Goal: Task Accomplishment & Management: Complete application form

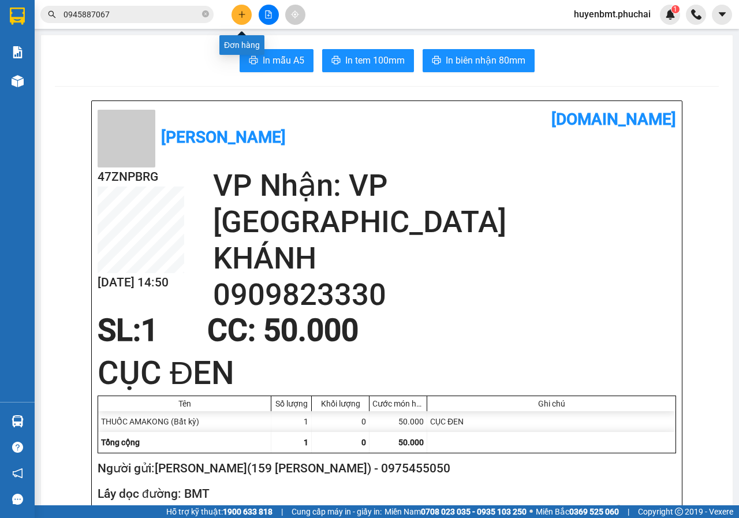
click at [237, 16] on button at bounding box center [242, 15] width 20 height 20
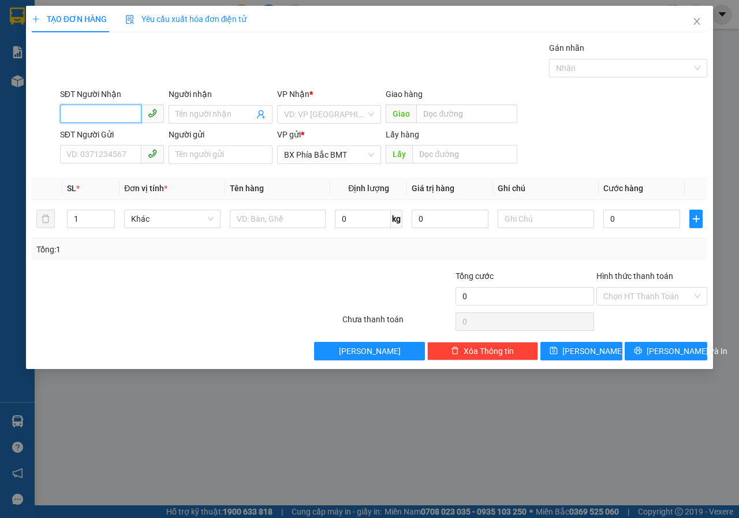
click at [100, 112] on input "SĐT Người Nhận" at bounding box center [100, 114] width 81 height 18
click at [124, 135] on div "0977151617 - LÂM AUTO///5 VẠN KIẾP" at bounding box center [137, 137] width 140 height 13
type input "0977151617"
type input "LÂM AUTO///5 VẠN KIẾP"
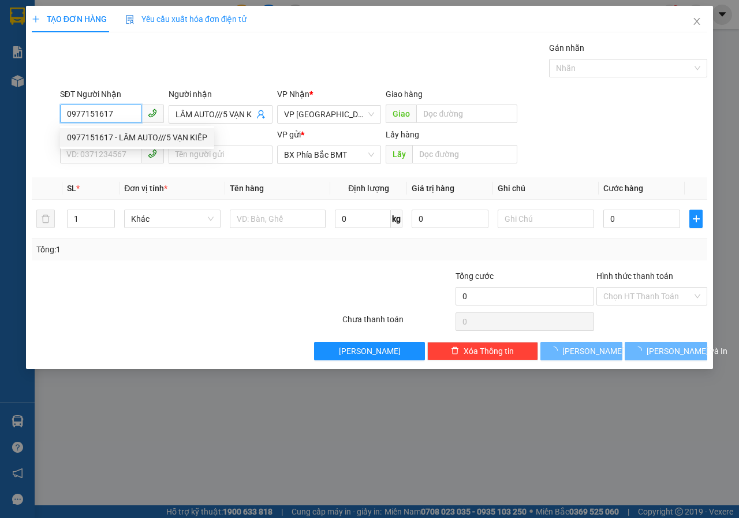
type input "50.000"
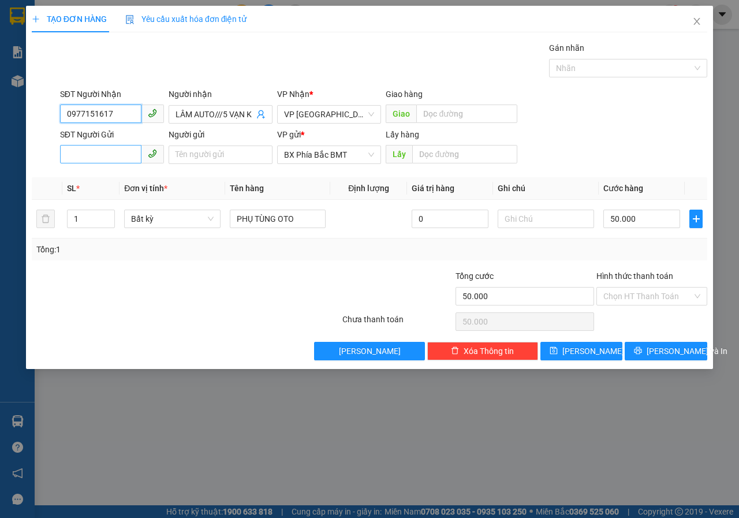
type input "0977151617"
click at [83, 151] on input "SĐT Người Gửi" at bounding box center [100, 154] width 81 height 18
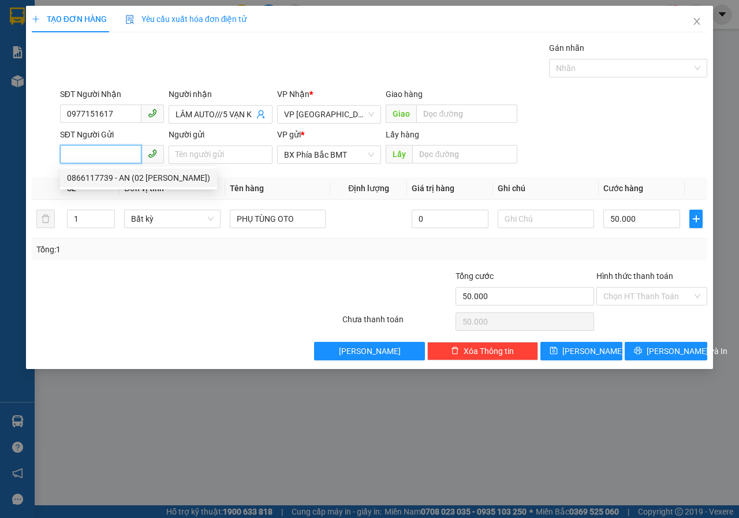
click at [94, 176] on div "0866117739 - AN (02 [PERSON_NAME])" at bounding box center [138, 178] width 143 height 13
type input "0866117739"
type input "AN (02 [PERSON_NAME])"
type input "BMT"
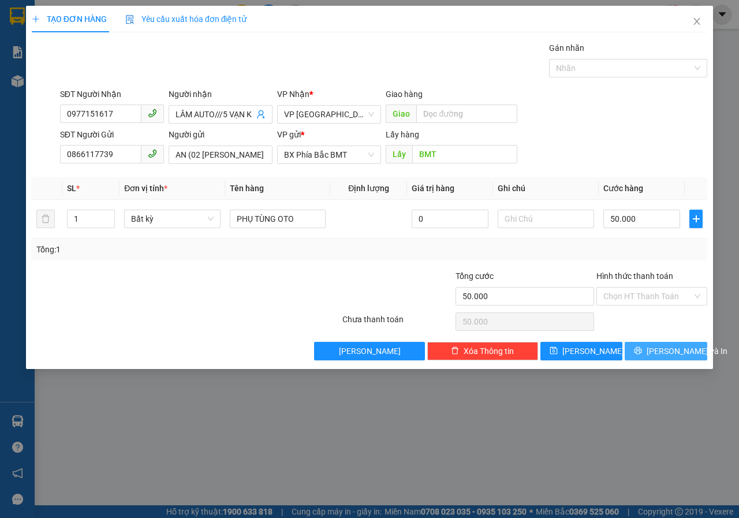
click at [663, 351] on span "[PERSON_NAME] và In" at bounding box center [687, 351] width 81 height 13
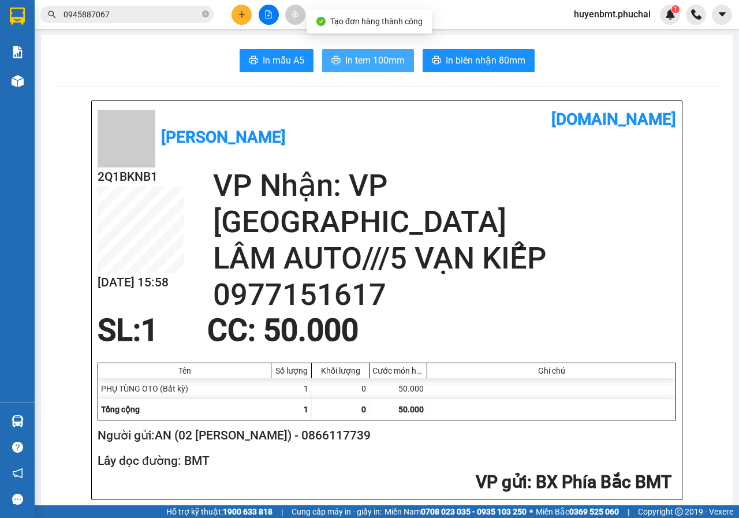
click at [379, 58] on span "In tem 100mm" at bounding box center [374, 60] width 59 height 14
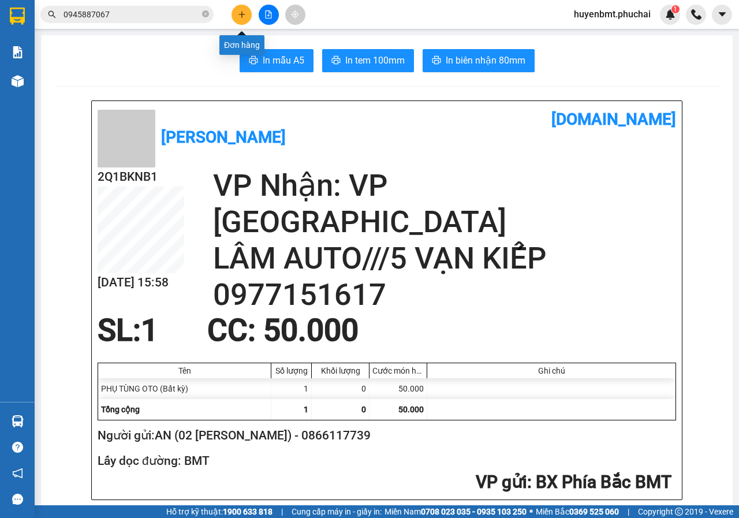
click at [236, 15] on button at bounding box center [242, 15] width 20 height 20
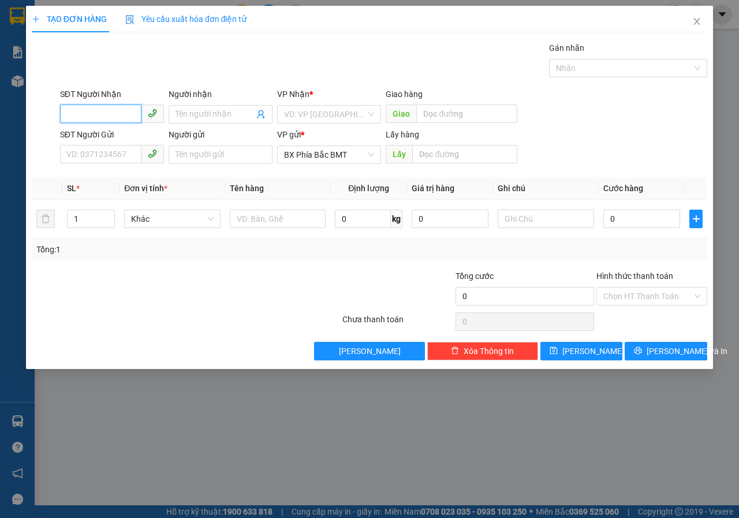
click at [91, 106] on input "SĐT Người Nhận" at bounding box center [100, 114] width 81 height 18
click at [148, 140] on div "0869722779 - CAR CARE PRO" at bounding box center [120, 137] width 107 height 13
type input "0869722779"
type input "CAR CARE PRO"
type input "50.000"
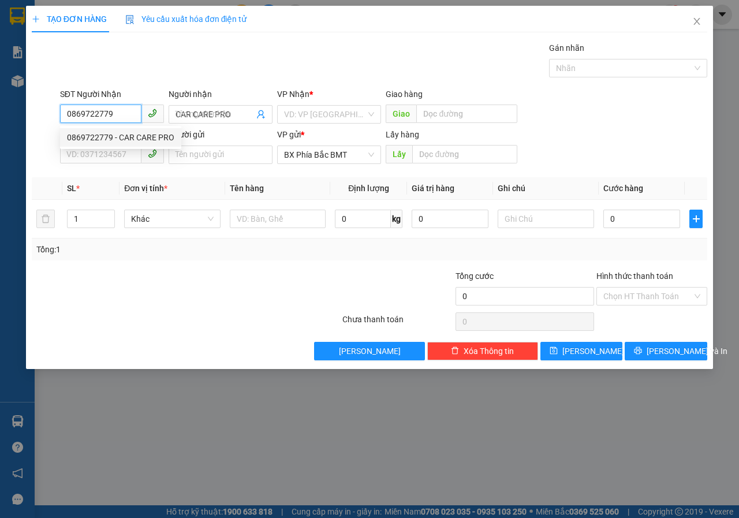
type input "50.000"
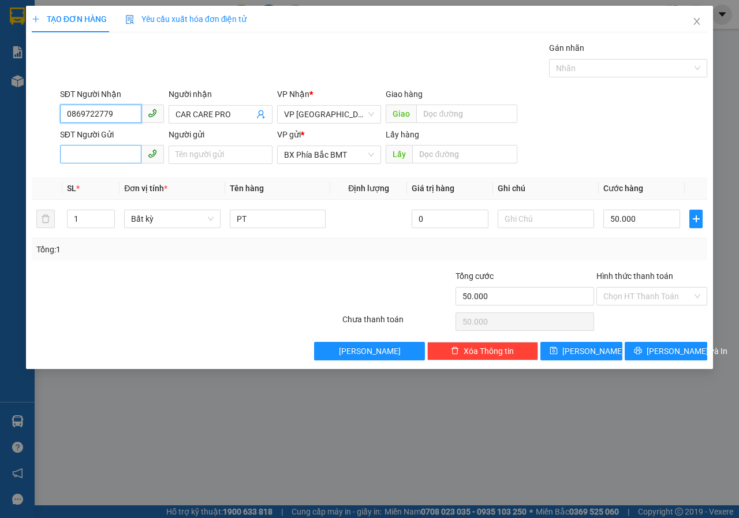
type input "0869722779"
click at [94, 156] on input "SĐT Người Gửi" at bounding box center [100, 154] width 81 height 18
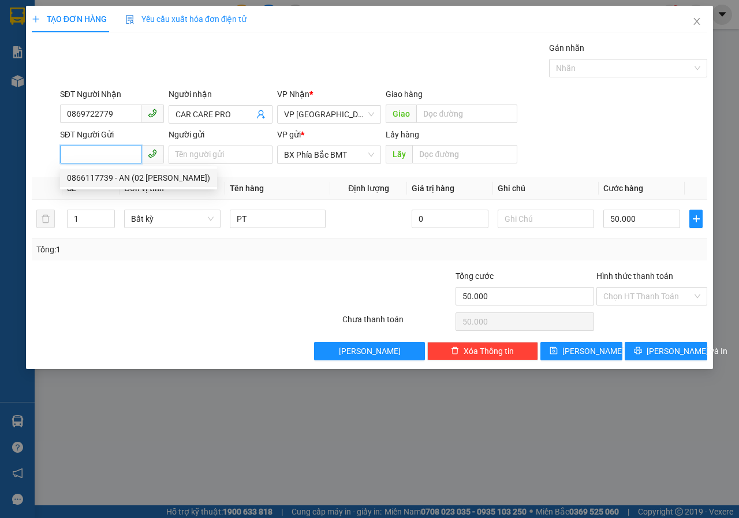
click at [136, 184] on div "0866117739 - AN (02 [PERSON_NAME])" at bounding box center [138, 178] width 143 height 13
type input "0866117739"
type input "AN (02 [PERSON_NAME])"
type input "BMT"
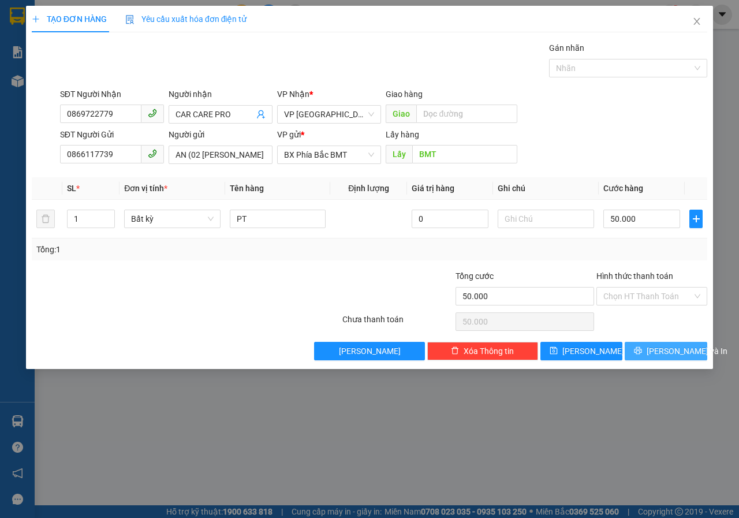
click at [657, 347] on span "[PERSON_NAME] và In" at bounding box center [687, 351] width 81 height 13
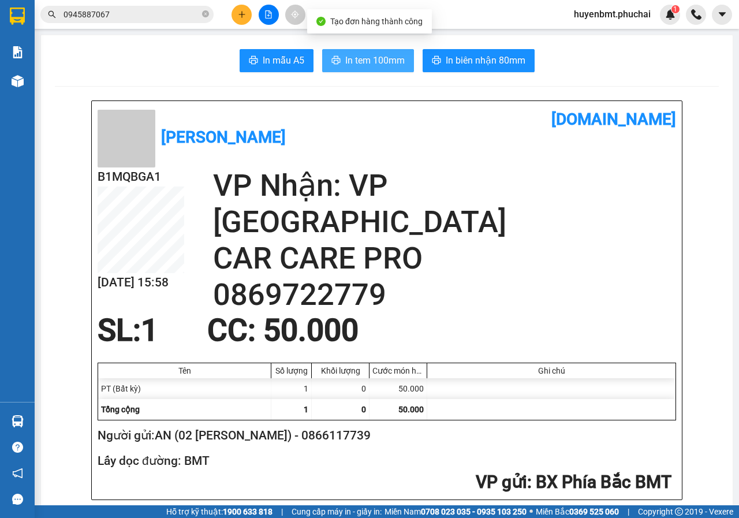
click at [371, 54] on span "In tem 100mm" at bounding box center [374, 60] width 59 height 14
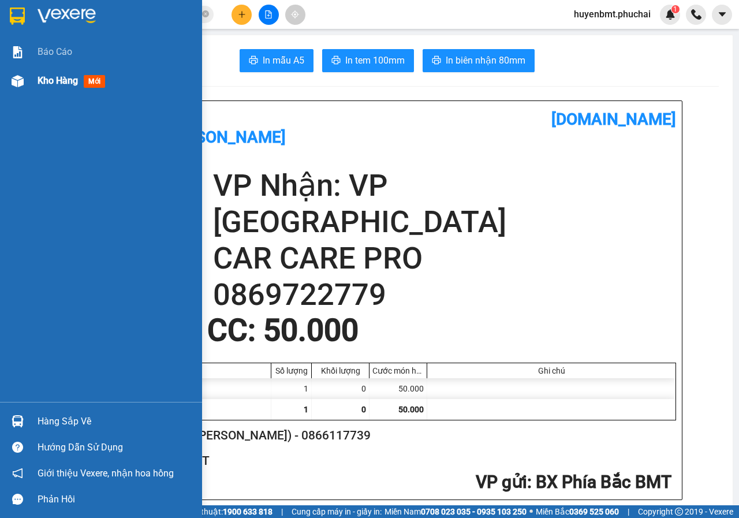
click at [71, 77] on span "Kho hàng" at bounding box center [58, 80] width 40 height 11
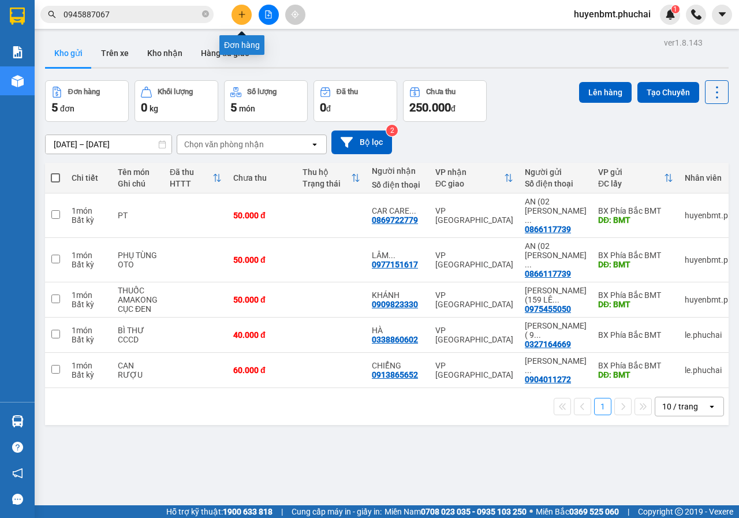
click at [240, 20] on button at bounding box center [242, 15] width 20 height 20
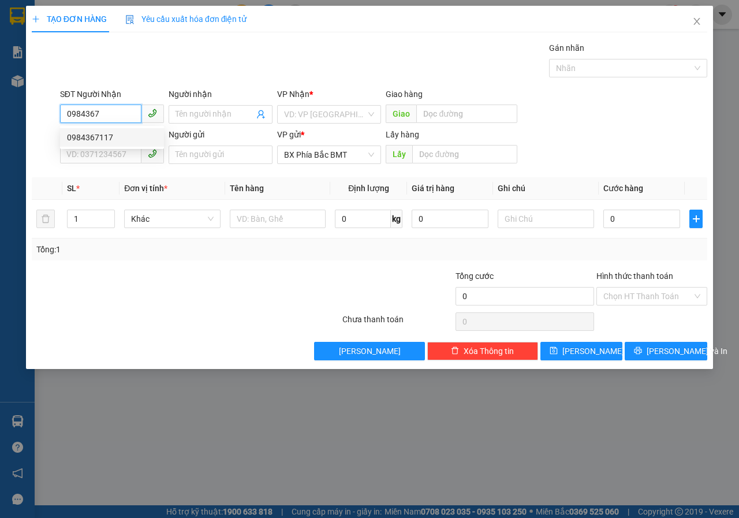
click at [105, 136] on div "0984367117" at bounding box center [112, 137] width 90 height 13
type input "0984367117"
type input "70.000"
type input "0984367117"
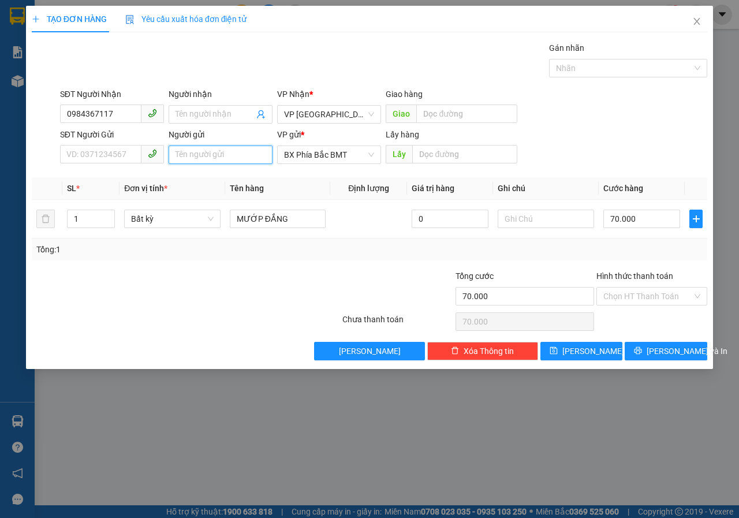
click at [209, 160] on input "Người gửi" at bounding box center [221, 155] width 104 height 18
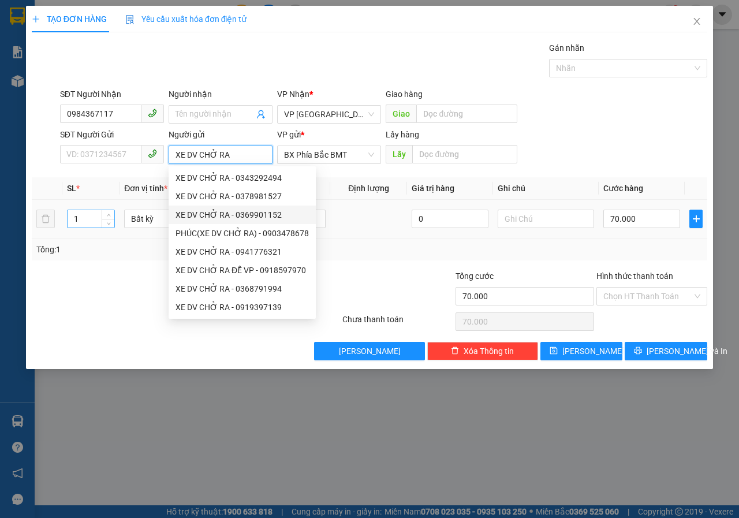
type input "XE DV CHỞ RA"
click at [88, 217] on input "1" at bounding box center [91, 218] width 47 height 17
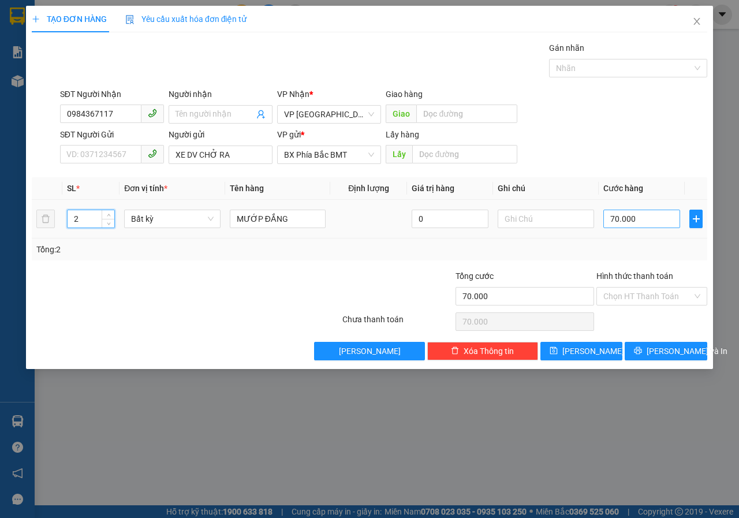
type input "2"
click at [647, 221] on input "70.000" at bounding box center [641, 219] width 77 height 18
type input "0"
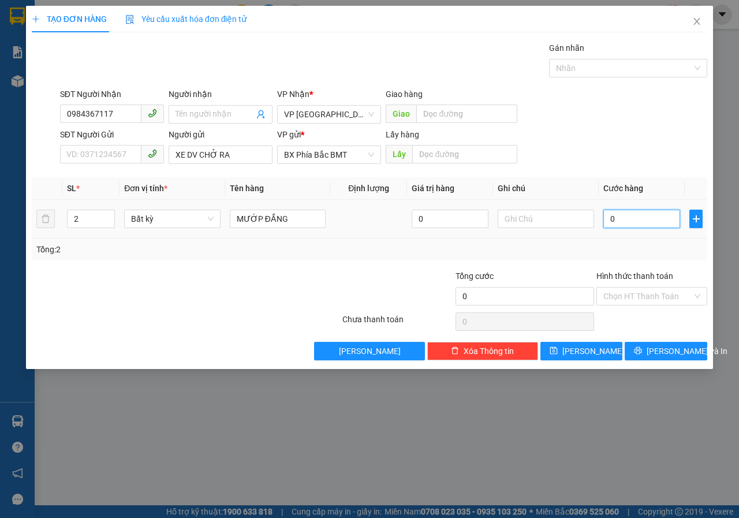
type input "1"
type input "01"
type input "11"
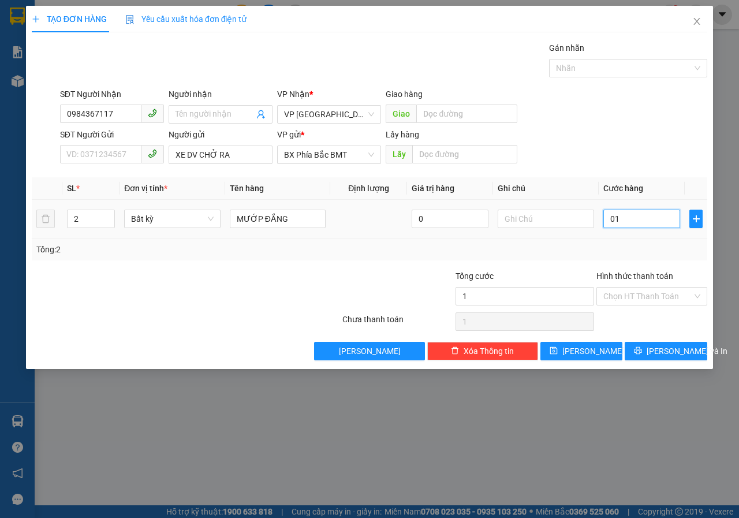
type input "011"
type input "1"
type input "01"
type input "0"
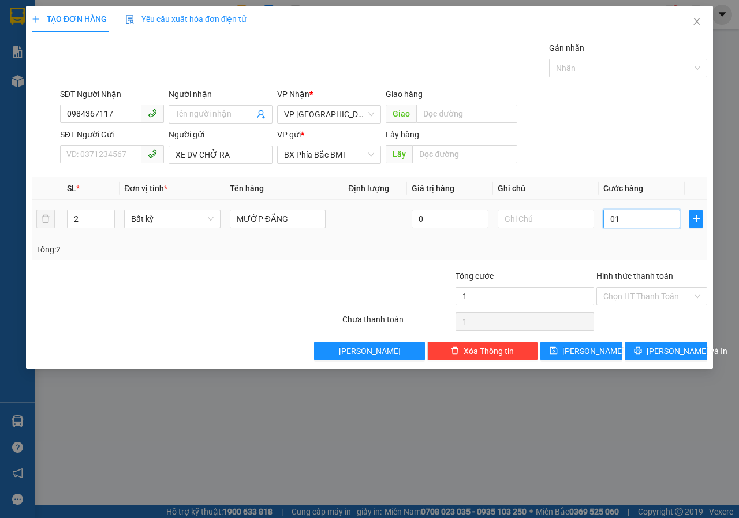
type input "0"
drag, startPoint x: 632, startPoint y: 215, endPoint x: 595, endPoint y: 223, distance: 37.3
click at [595, 223] on tr "2 Bất kỳ MƯỚP ĐẮNG 0 0" at bounding box center [370, 219] width 676 height 39
type input "1"
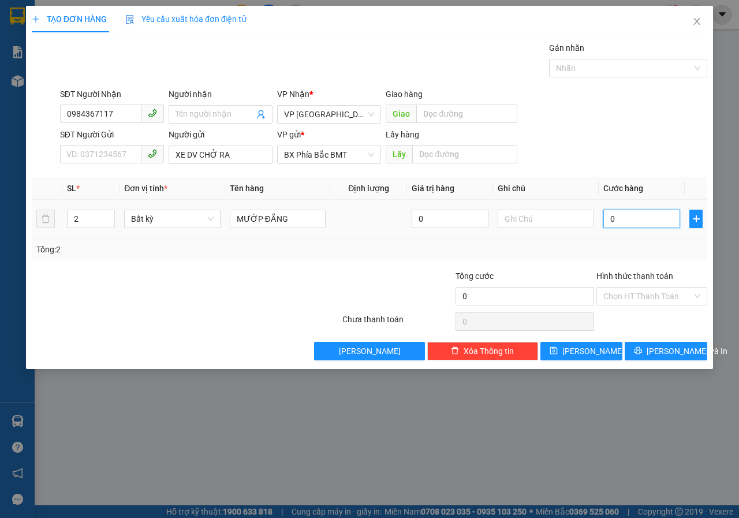
type input "1"
type input "11"
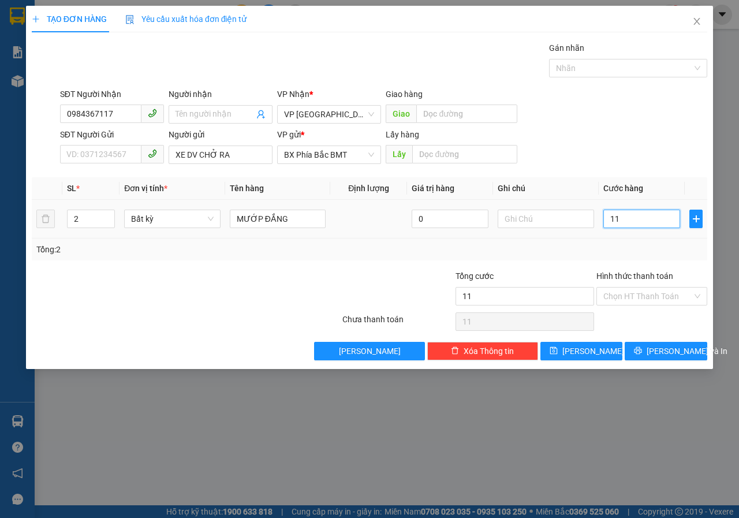
type input "110"
type input "1.100"
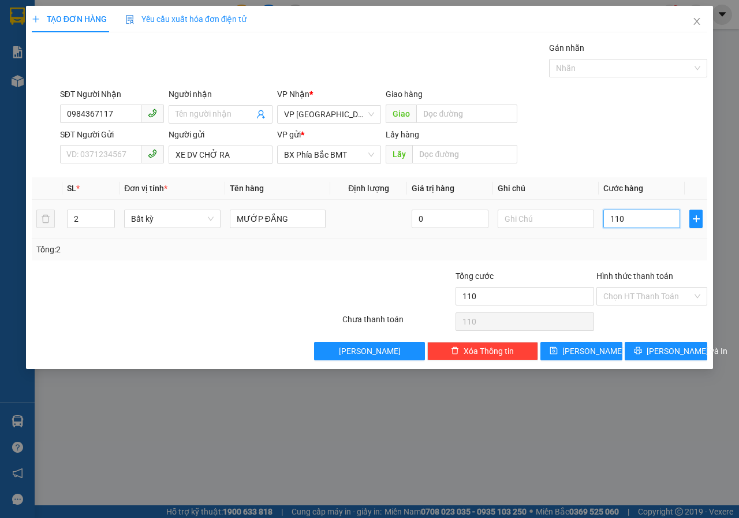
type input "1.100"
type input "11.000"
type input "110.000"
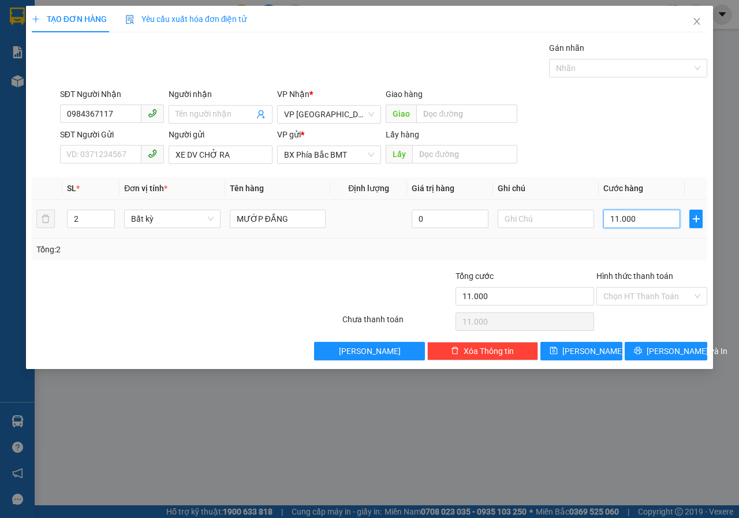
type input "110.000"
click at [665, 349] on span "[PERSON_NAME] và In" at bounding box center [687, 351] width 81 height 13
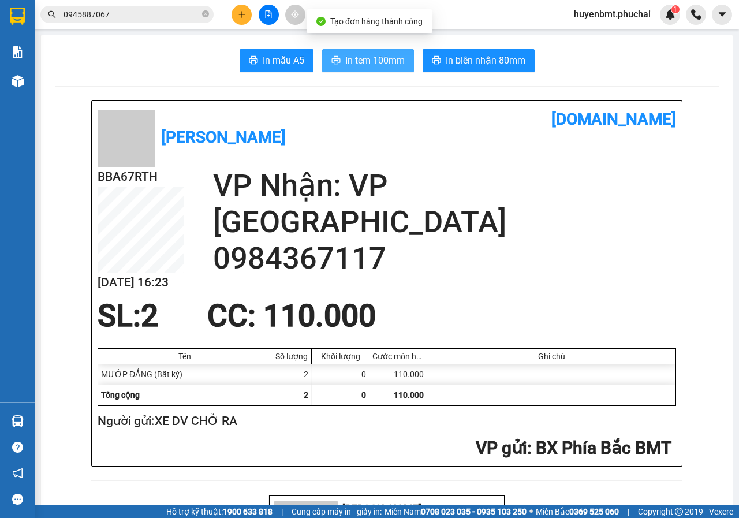
click at [353, 55] on span "In tem 100mm" at bounding box center [374, 60] width 59 height 14
click at [378, 58] on span "In tem 100mm" at bounding box center [374, 60] width 59 height 14
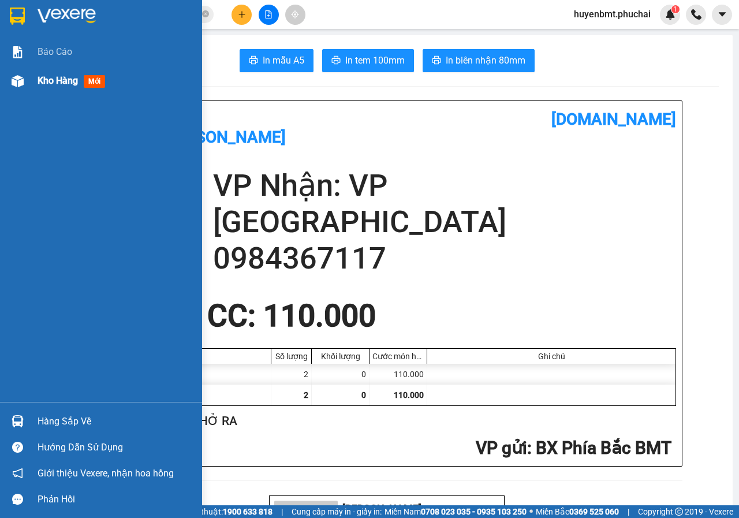
click at [29, 80] on div "Kho hàng mới" at bounding box center [101, 80] width 202 height 29
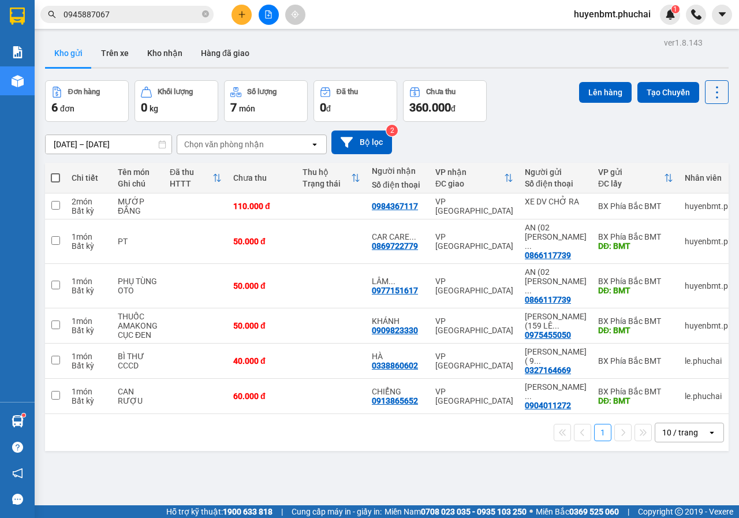
click at [237, 14] on button at bounding box center [242, 15] width 20 height 20
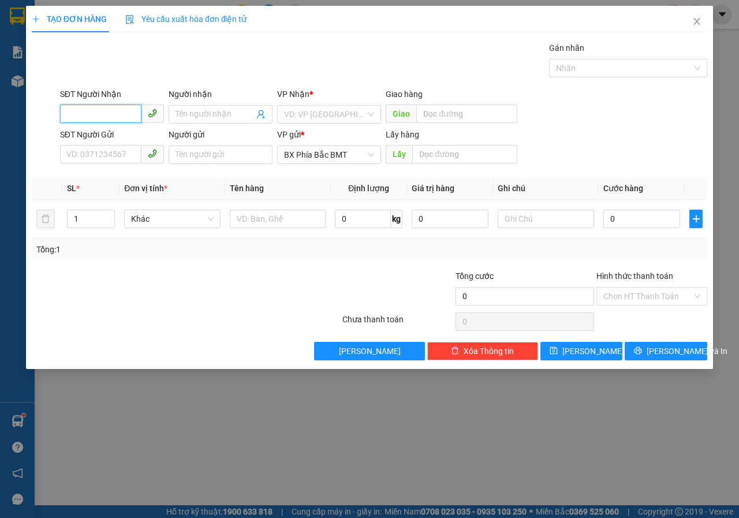
click at [117, 117] on input "SĐT Người Nhận" at bounding box center [100, 114] width 81 height 18
click at [695, 18] on icon "close" at bounding box center [696, 21] width 9 height 9
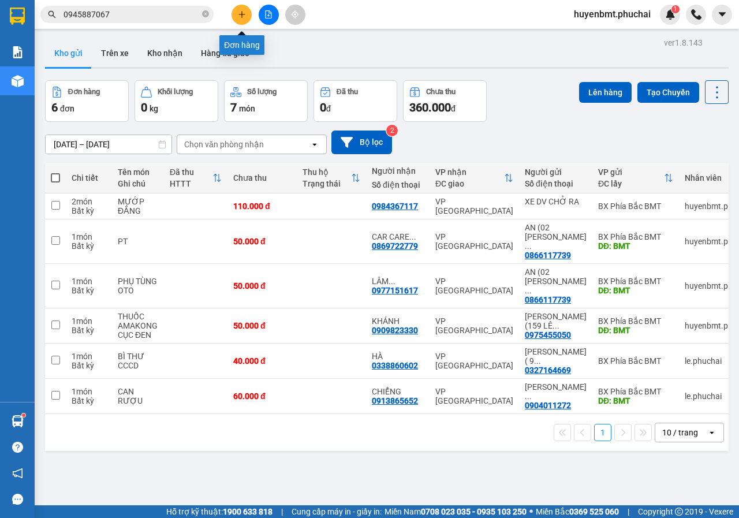
click at [244, 18] on button at bounding box center [242, 15] width 20 height 20
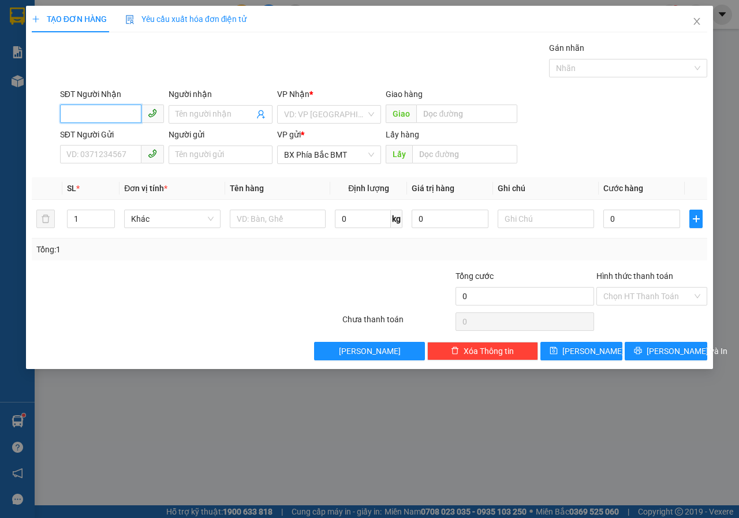
click at [121, 113] on input "SĐT Người Nhận" at bounding box center [100, 114] width 81 height 18
type input "0971686911"
click at [184, 114] on input "Người nhận" at bounding box center [215, 114] width 79 height 13
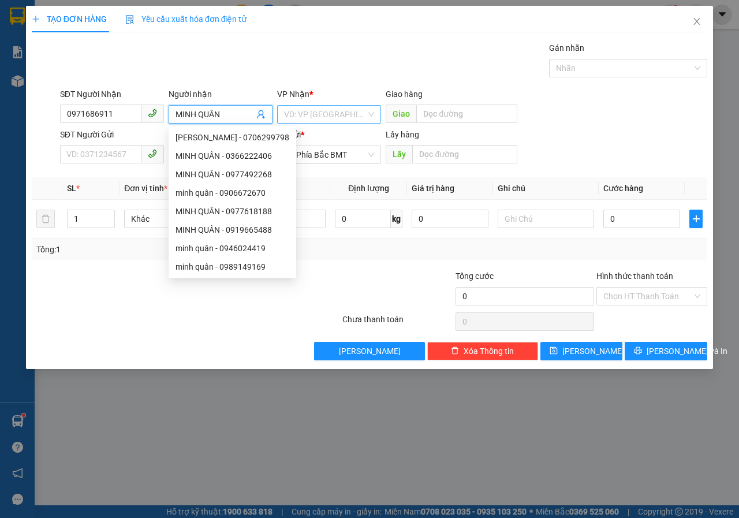
type input "MINH QUÂN"
click at [324, 112] on input "search" at bounding box center [325, 114] width 82 height 17
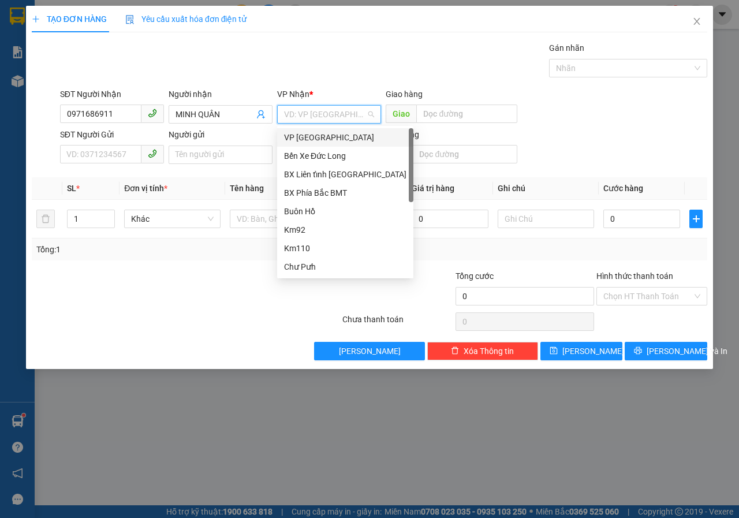
click at [300, 138] on div "VP [GEOGRAPHIC_DATA]" at bounding box center [345, 137] width 122 height 13
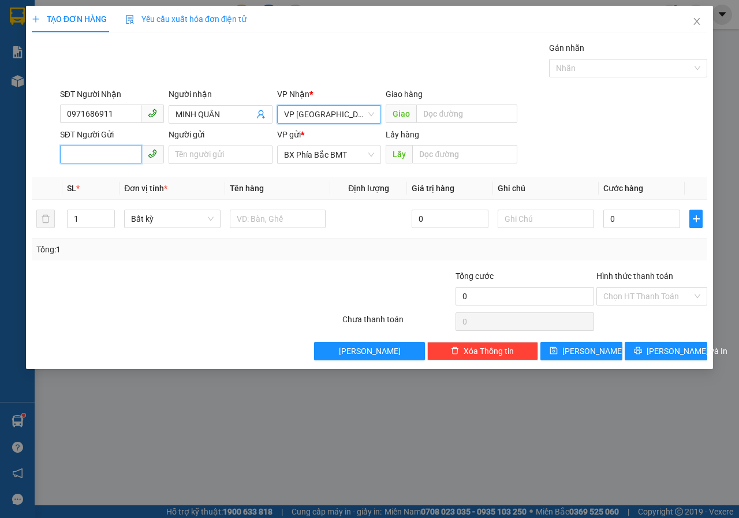
click at [93, 156] on input "SĐT Người Gửi" at bounding box center [100, 154] width 81 height 18
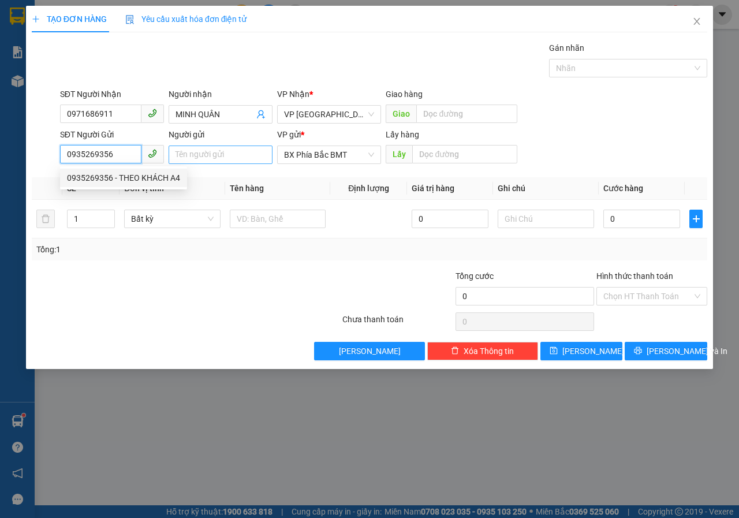
type input "0935269356"
click at [196, 160] on input "Người gửi" at bounding box center [221, 155] width 104 height 18
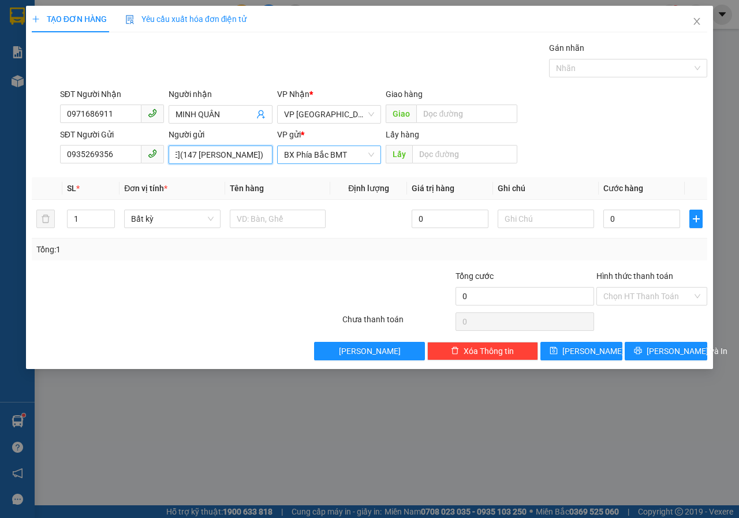
scroll to position [0, 63]
type input "[PERSON_NAME](147 [PERSON_NAME])"
click at [442, 156] on input "text" at bounding box center [464, 154] width 105 height 18
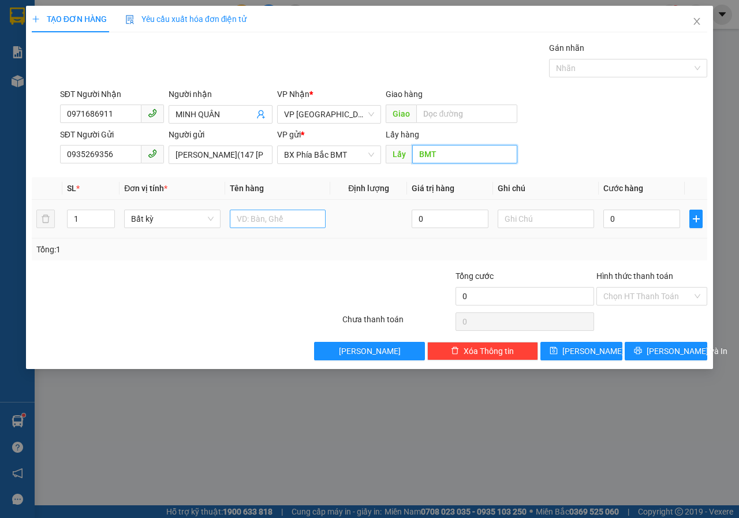
type input "BMT"
click at [245, 218] on input "text" at bounding box center [278, 219] width 96 height 18
type input "QUẦN ÁO"
click at [632, 205] on td "0" at bounding box center [642, 219] width 86 height 39
click at [632, 212] on input "0" at bounding box center [641, 219] width 77 height 18
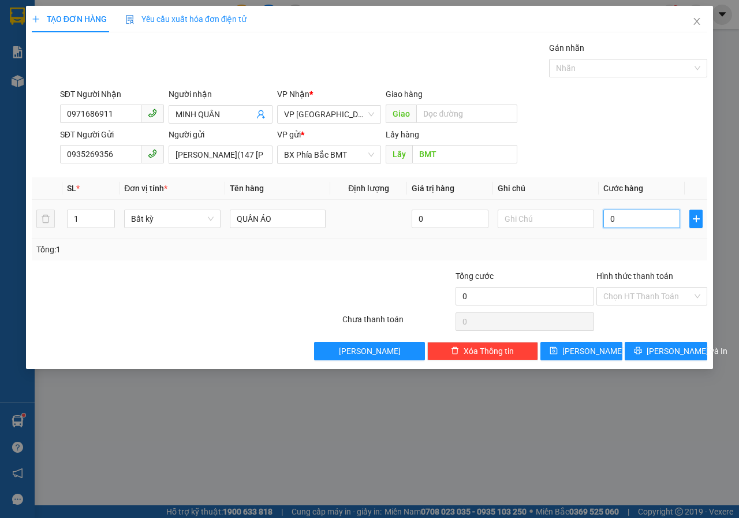
type input "5"
type input "50"
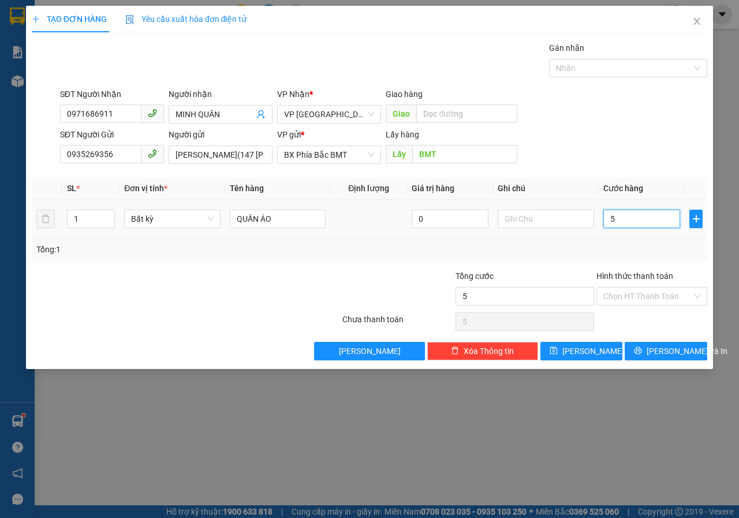
type input "50"
type input "500"
type input "5.000"
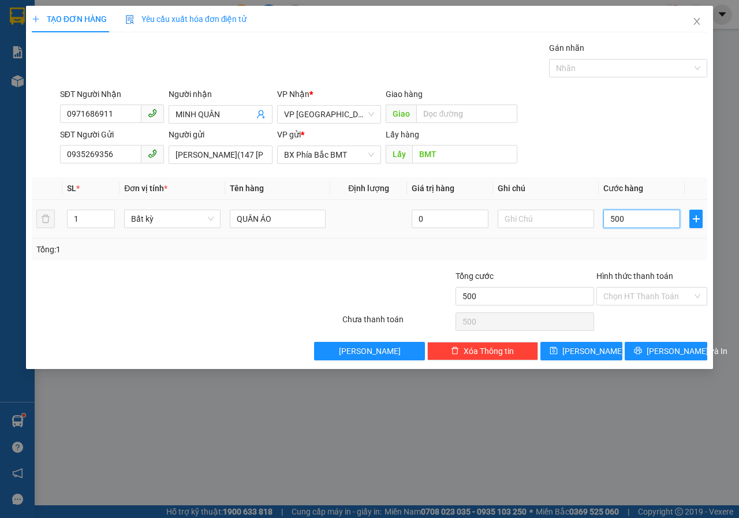
type input "5.000"
type input "50.000"
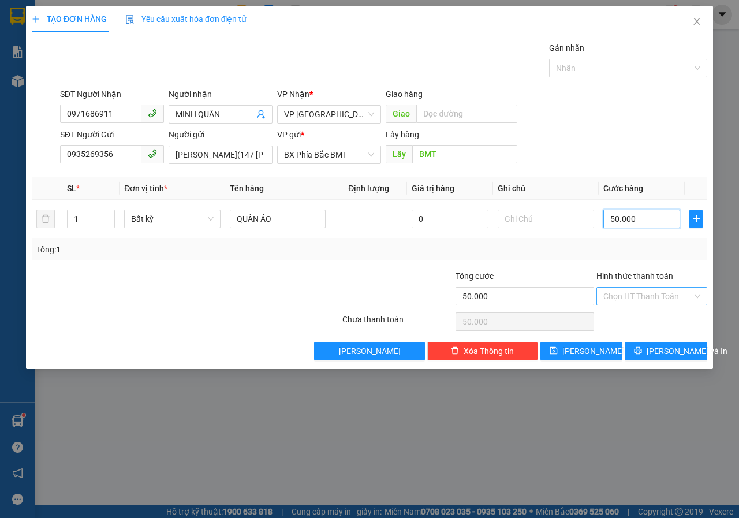
type input "50.000"
click at [671, 289] on input "Hình thức thanh toán" at bounding box center [647, 296] width 89 height 17
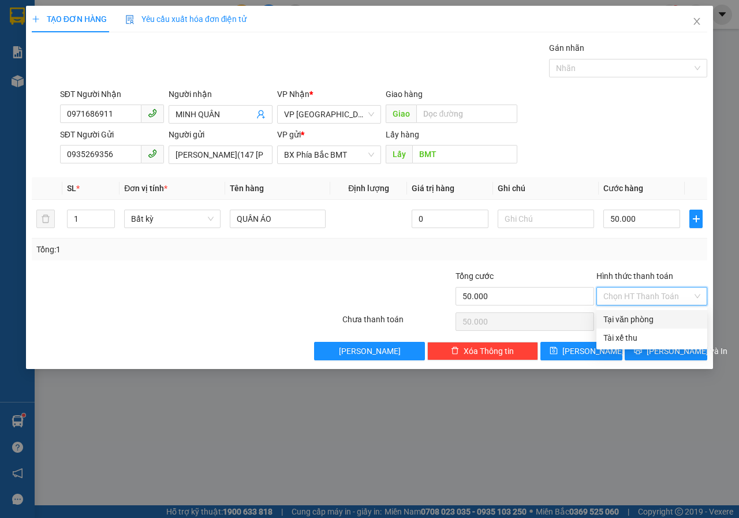
click at [634, 322] on div "Tại văn phòng" at bounding box center [651, 319] width 97 height 13
type input "0"
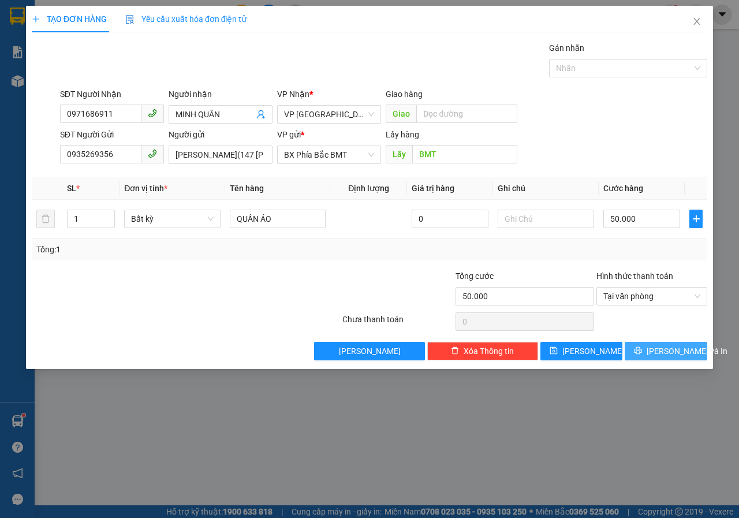
click at [669, 348] on span "[PERSON_NAME] và In" at bounding box center [687, 351] width 81 height 13
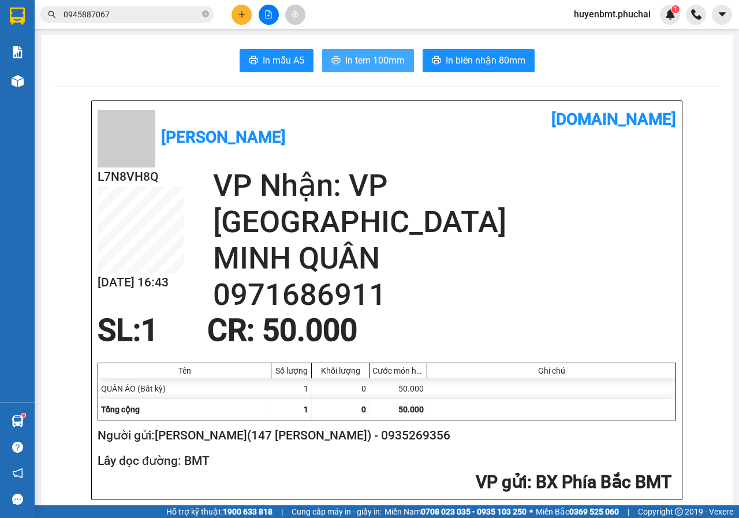
click at [356, 57] on span "In tem 100mm" at bounding box center [374, 60] width 59 height 14
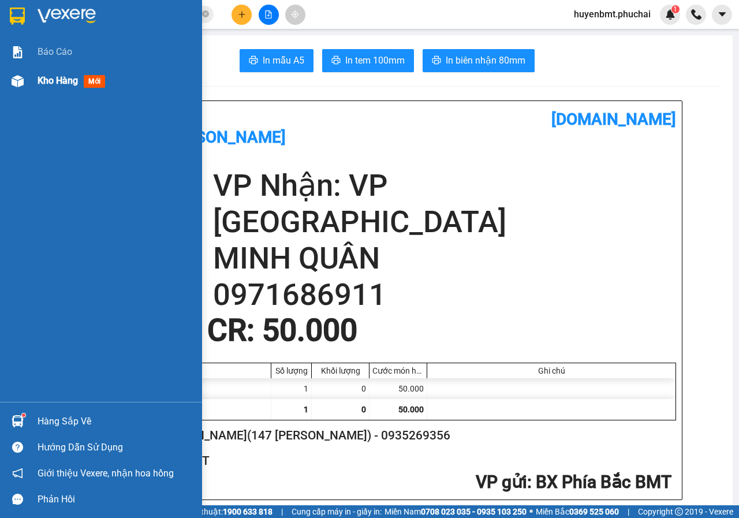
click at [55, 83] on span "Kho hàng" at bounding box center [58, 80] width 40 height 11
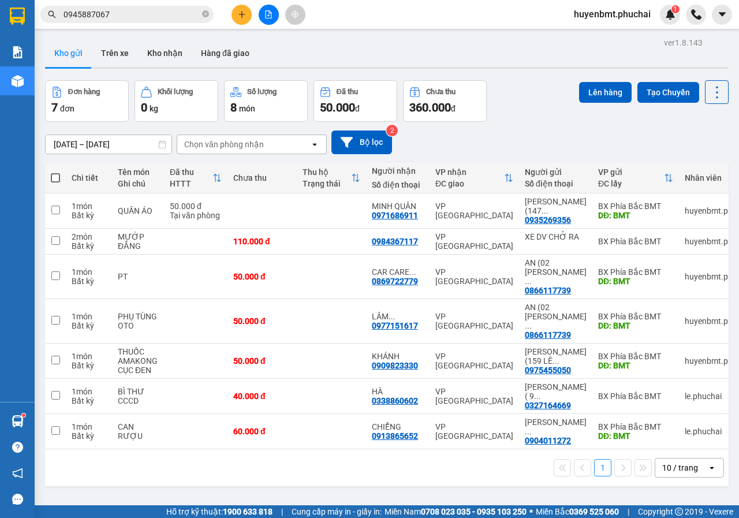
click at [53, 177] on span at bounding box center [55, 177] width 9 height 9
click at [55, 172] on input "checkbox" at bounding box center [55, 172] width 0 height 0
checkbox input "true"
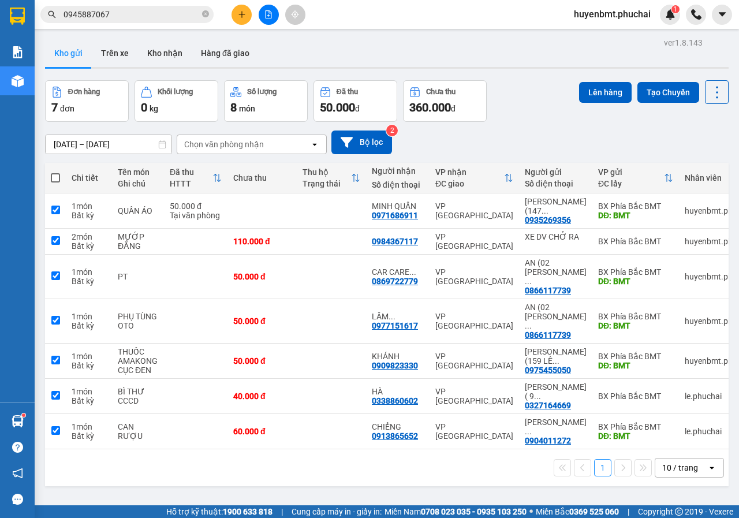
checkbox input "true"
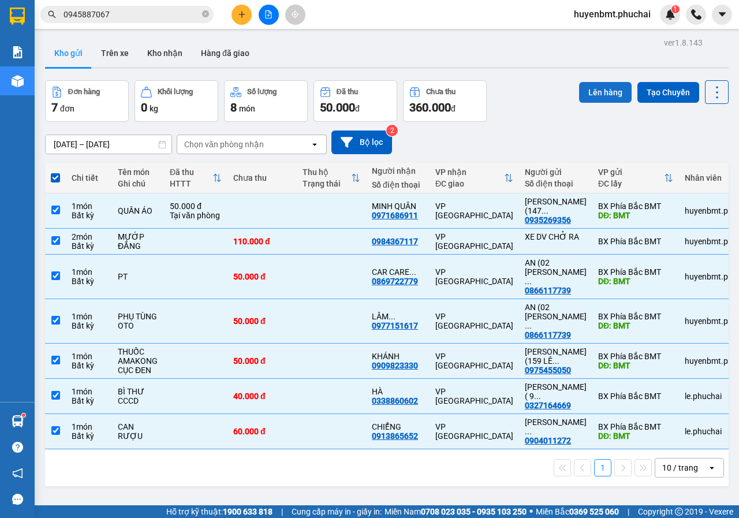
click at [595, 94] on button "Lên hàng" at bounding box center [605, 92] width 53 height 21
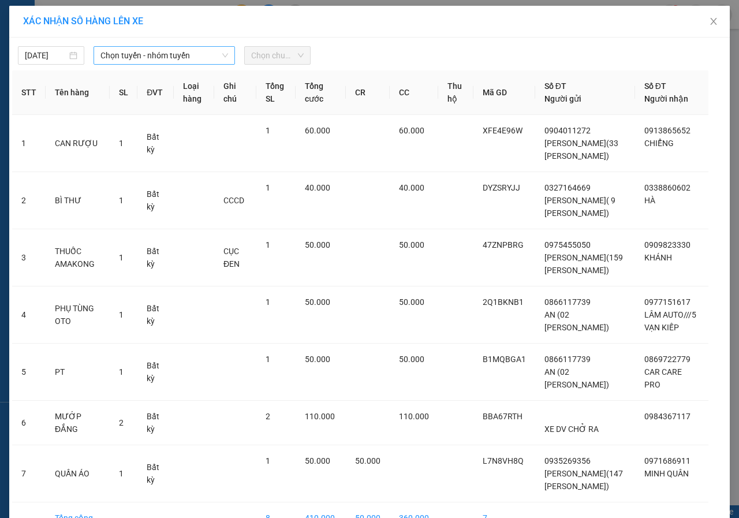
click at [142, 54] on span "Chọn tuyến - nhóm tuyến" at bounding box center [164, 55] width 128 height 17
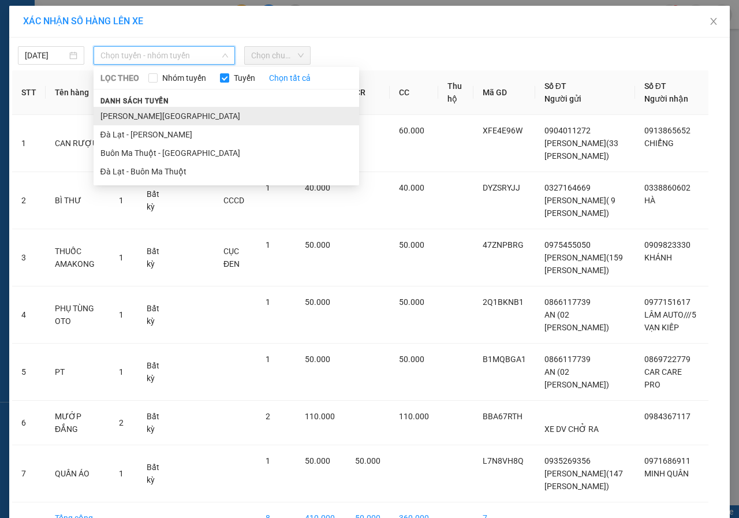
click at [122, 118] on li "[PERSON_NAME][GEOGRAPHIC_DATA]" at bounding box center [227, 116] width 266 height 18
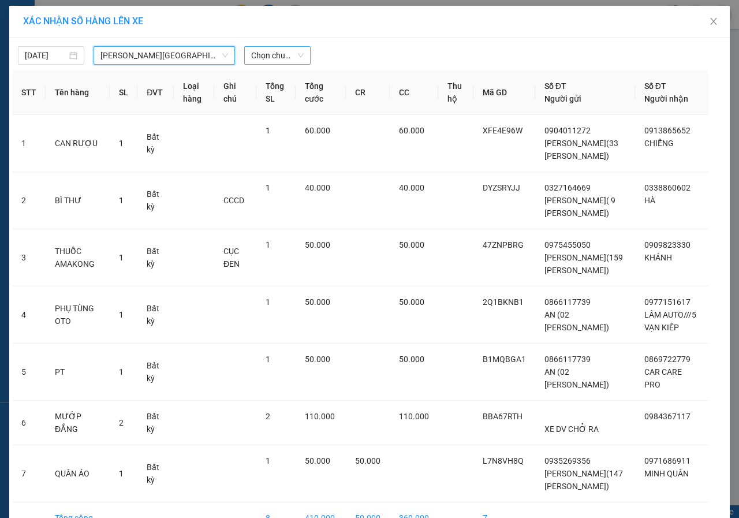
click at [254, 56] on span "Chọn chuyến" at bounding box center [277, 55] width 53 height 17
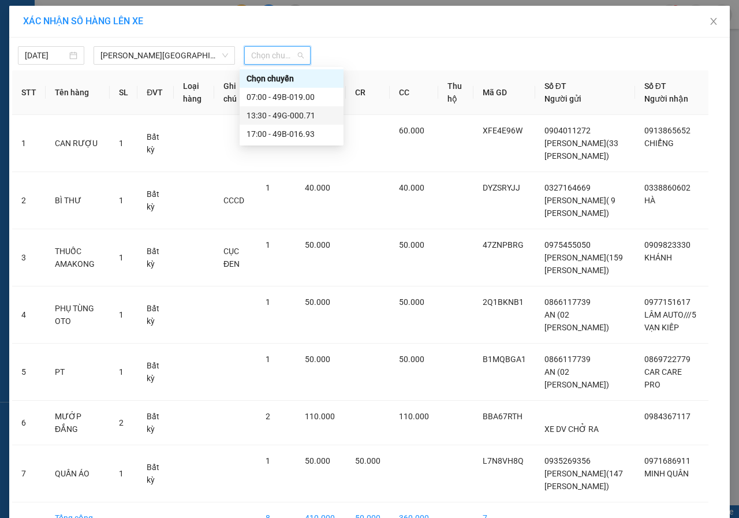
click at [286, 119] on div "13:30 - 49G-000.71" at bounding box center [292, 115] width 90 height 13
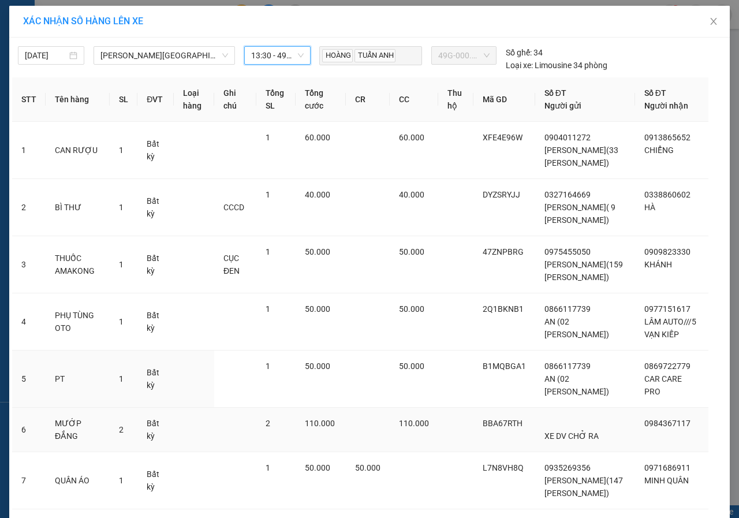
scroll to position [101, 0]
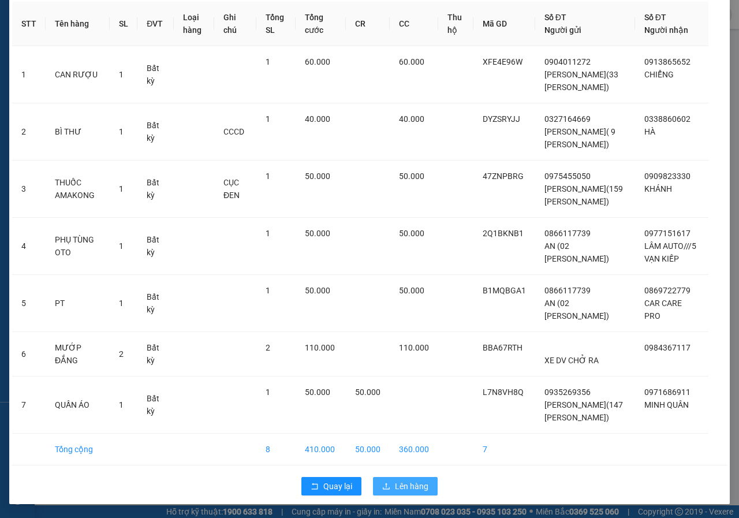
click at [408, 488] on span "Lên hàng" at bounding box center [411, 486] width 33 height 13
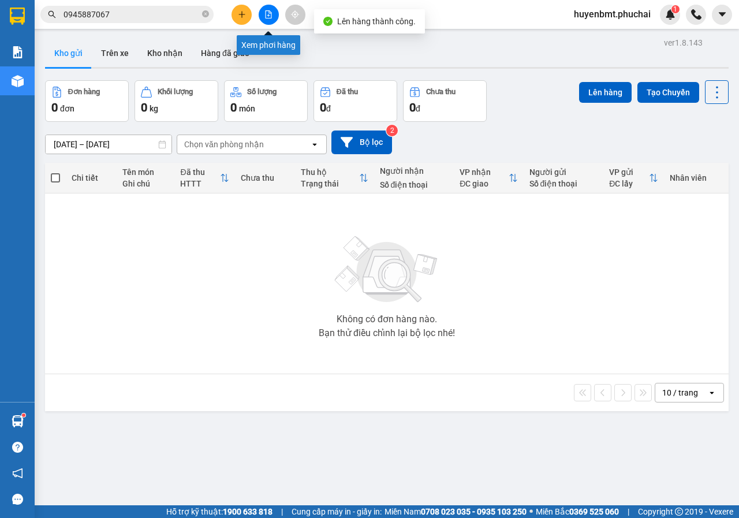
click at [269, 19] on button at bounding box center [269, 15] width 20 height 20
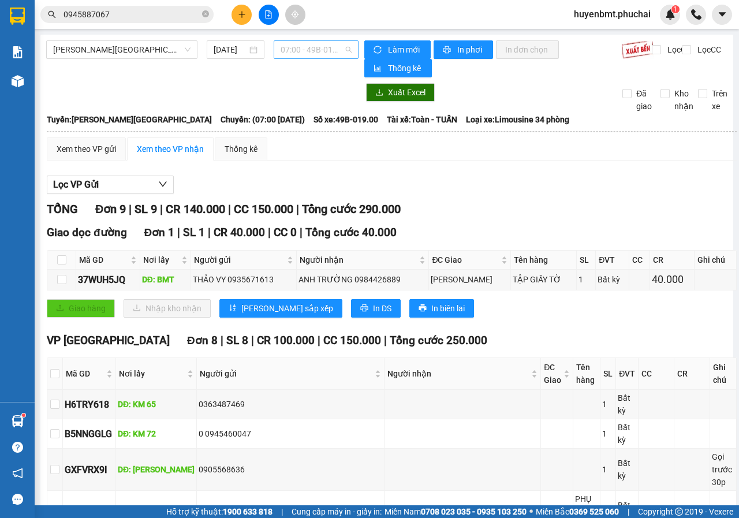
click at [305, 47] on span "07:00 - 49B-019.00" at bounding box center [316, 49] width 70 height 17
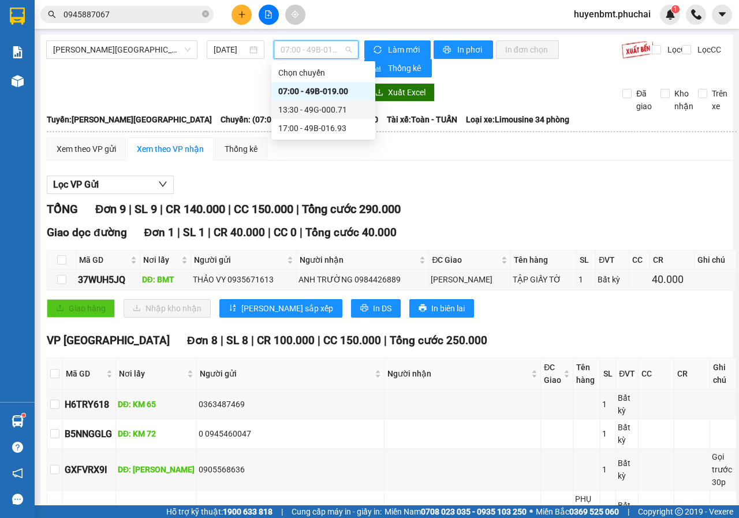
click at [330, 111] on div "13:30 - 49G-000.71" at bounding box center [323, 109] width 90 height 13
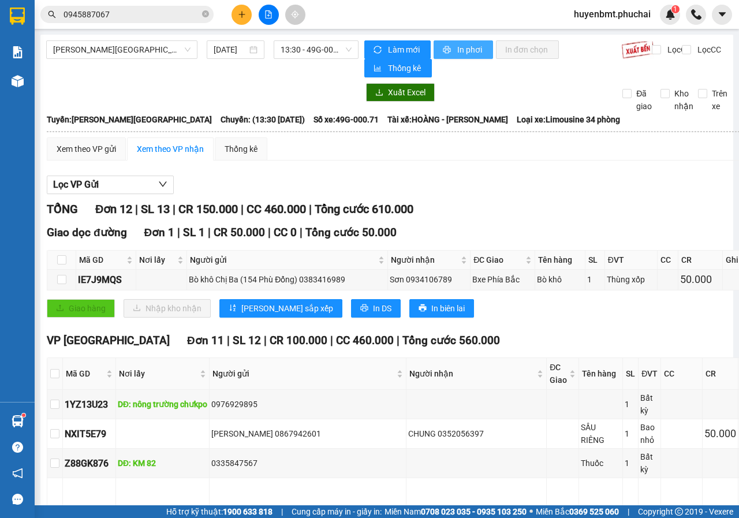
click at [449, 53] on button "In phơi" at bounding box center [463, 49] width 59 height 18
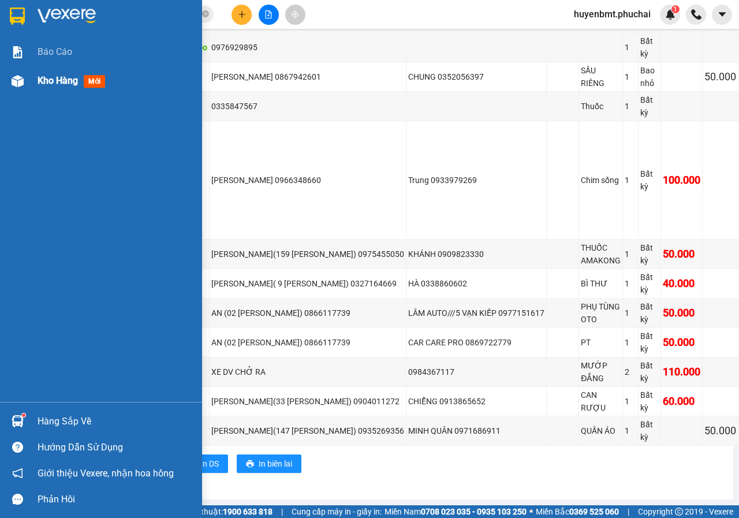
click at [43, 78] on span "Kho hàng" at bounding box center [58, 80] width 40 height 11
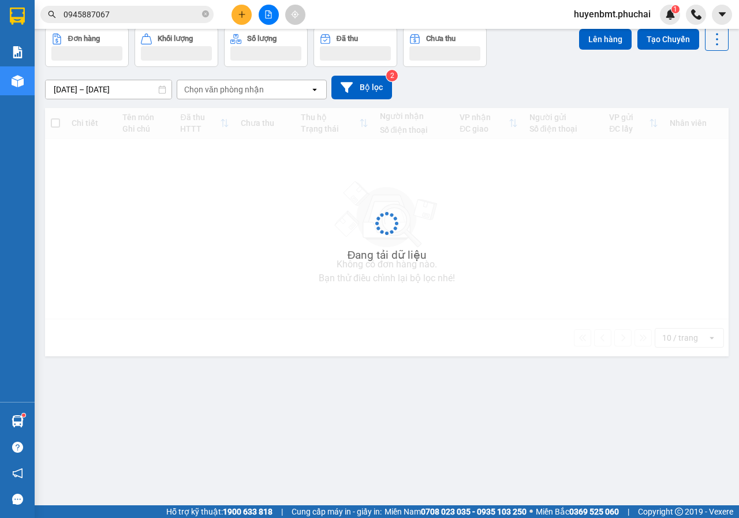
scroll to position [53, 0]
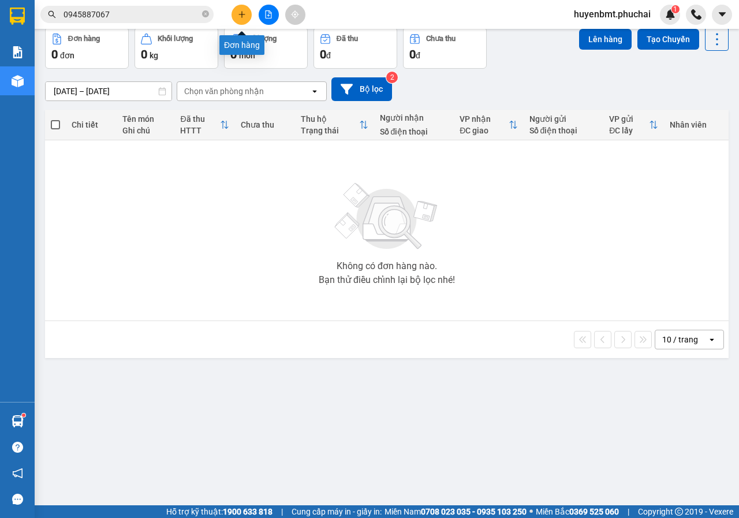
click at [248, 14] on button at bounding box center [242, 15] width 20 height 20
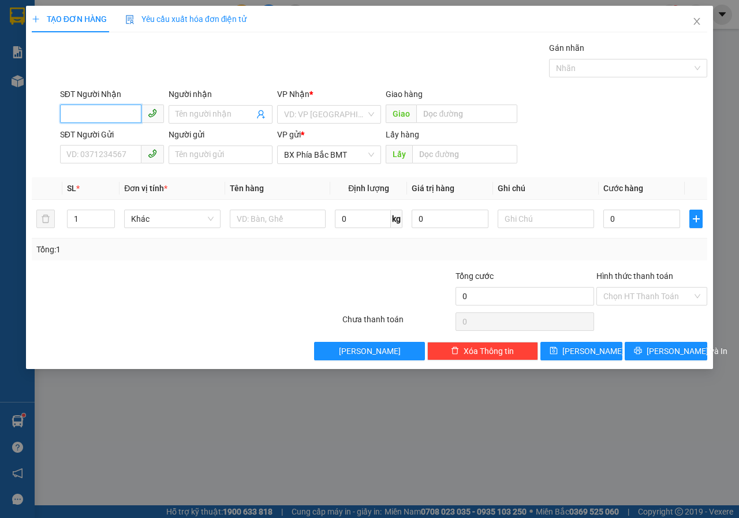
click at [109, 110] on input "SĐT Người Nhận" at bounding box center [100, 114] width 81 height 18
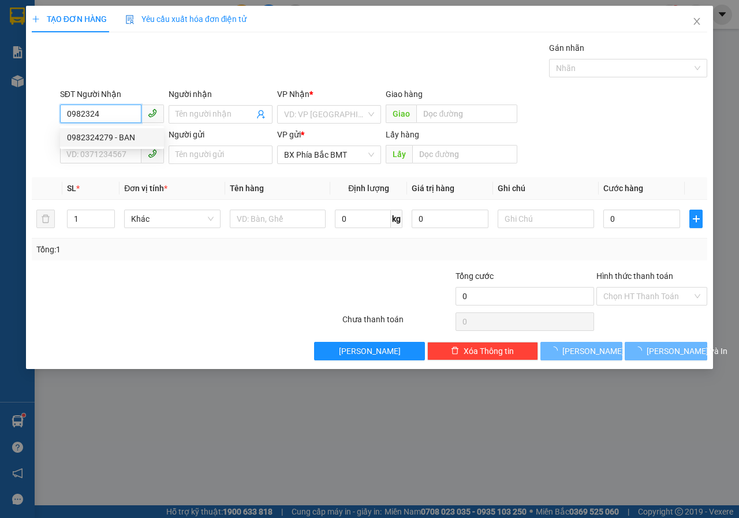
click at [117, 137] on div "0982324279 - BAN" at bounding box center [112, 137] width 90 height 13
type input "0982324279"
type input "BAN"
type input "120.000"
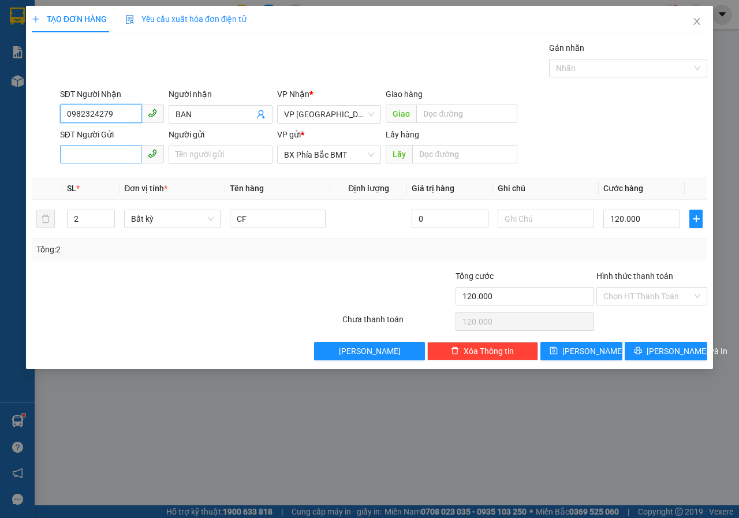
type input "0982324279"
click at [108, 154] on input "SĐT Người Gửi" at bounding box center [100, 154] width 81 height 18
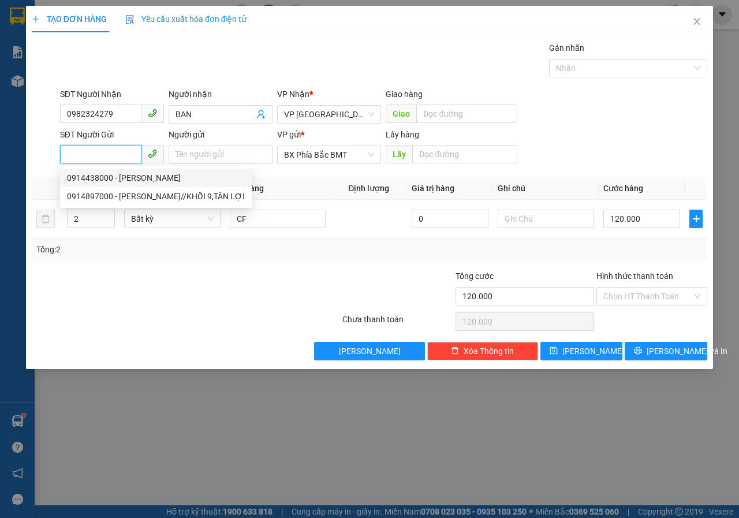
click at [112, 176] on div "0914438000 - [PERSON_NAME]" at bounding box center [156, 178] width 178 height 13
type input "0914438000"
type input "[PERSON_NAME]"
type input "BMT"
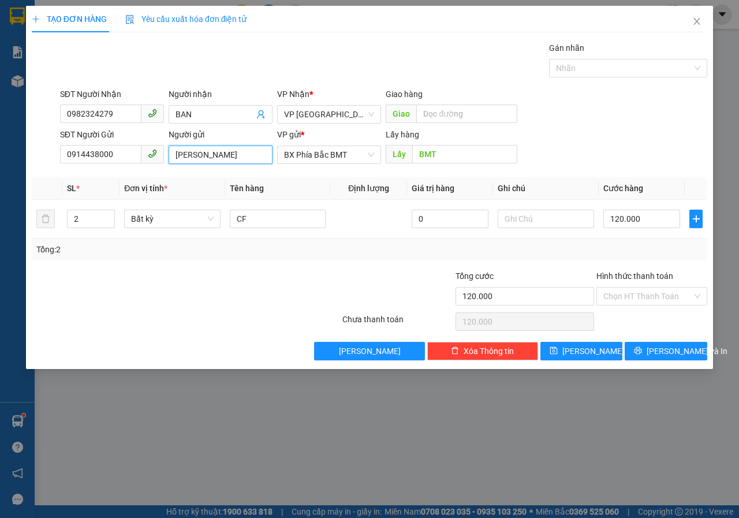
click at [236, 156] on input "[PERSON_NAME]" at bounding box center [221, 155] width 104 height 18
type input "[PERSON_NAME]"
click at [116, 157] on input "0914438000" at bounding box center [100, 154] width 81 height 18
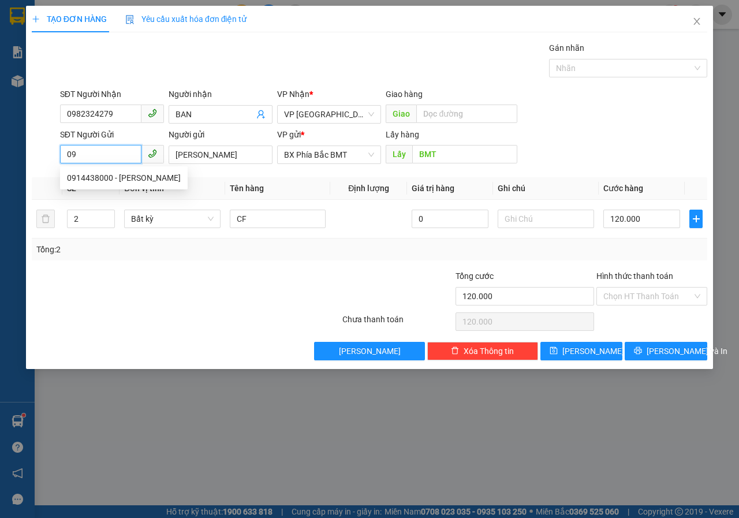
type input "0"
click at [235, 154] on input "[PERSON_NAME]" at bounding box center [221, 155] width 104 height 18
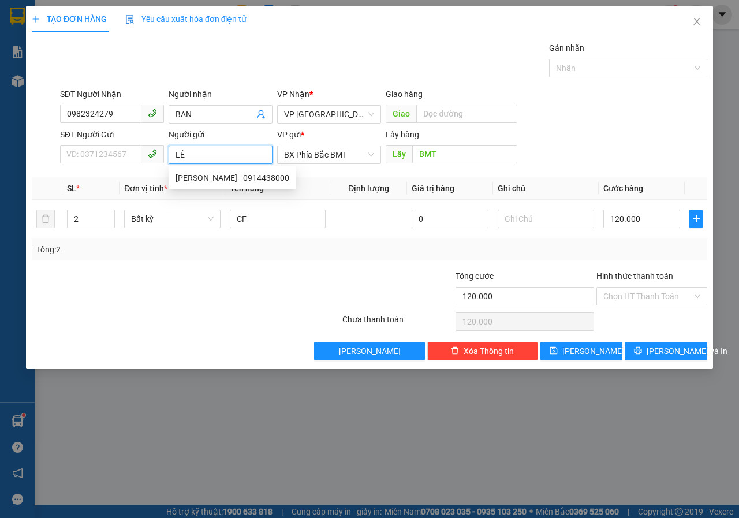
type input "L"
click at [438, 160] on input "BMT" at bounding box center [464, 154] width 105 height 18
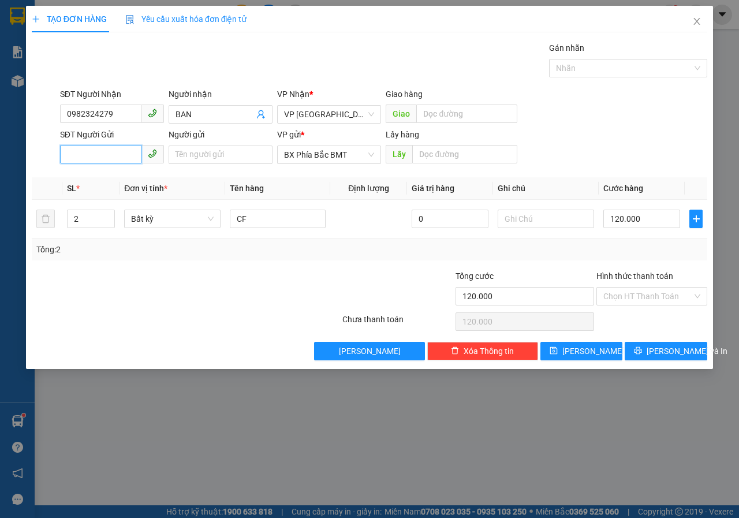
click at [108, 148] on input "SĐT Người Gửi" at bounding box center [100, 154] width 81 height 18
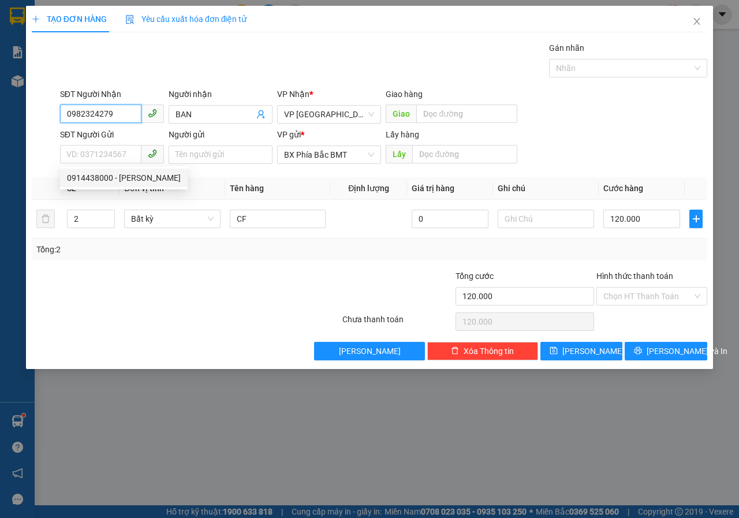
click at [121, 109] on input "0982324279" at bounding box center [100, 114] width 81 height 18
click at [112, 140] on div "0982324279 - BAN" at bounding box center [112, 137] width 90 height 13
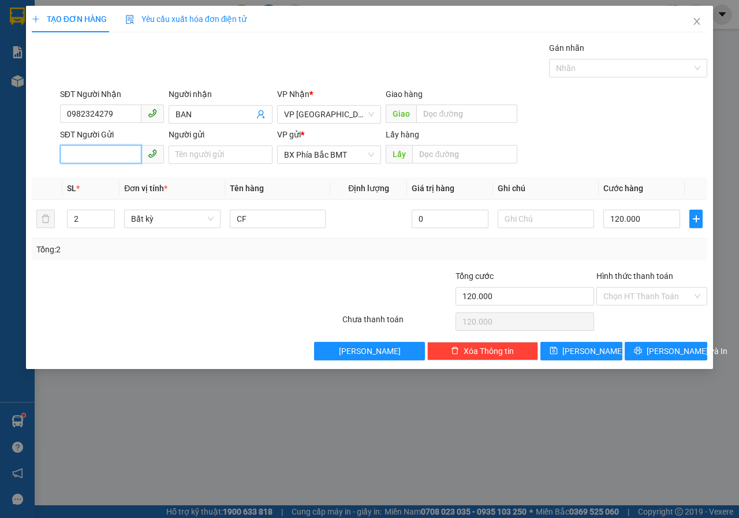
click at [116, 149] on input "SĐT Người Gửi" at bounding box center [100, 154] width 81 height 18
click at [81, 149] on input "SĐT Người Gửi" at bounding box center [100, 154] width 81 height 18
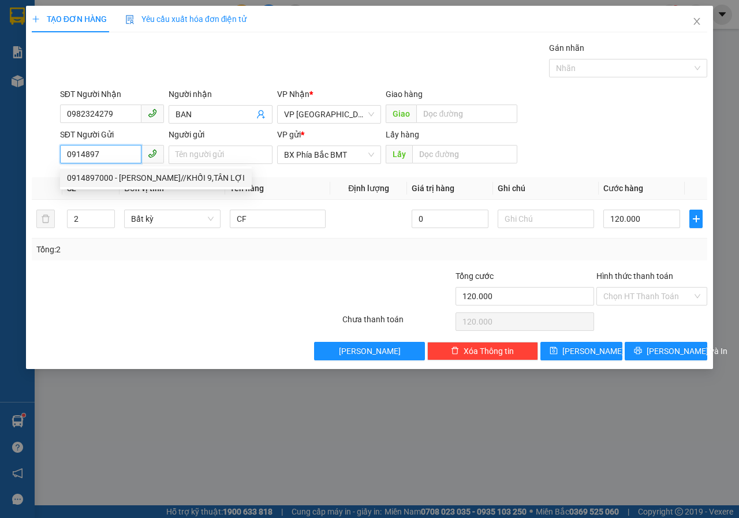
click at [95, 182] on div "0914897000 - [PERSON_NAME]//KHỐI 9,TÂN LỢI" at bounding box center [156, 178] width 178 height 13
type input "0914897000"
type input "[PERSON_NAME]//KHỐI 9,TÂN LỢI"
type input "bmt"
type input "60.000"
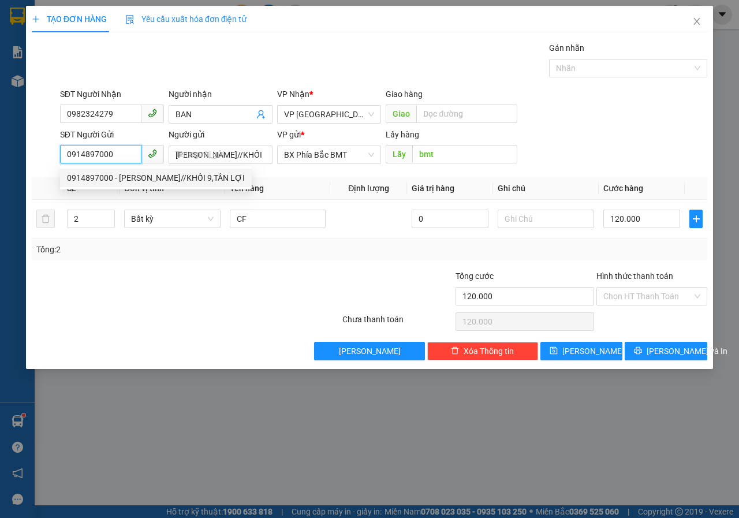
type input "60.000"
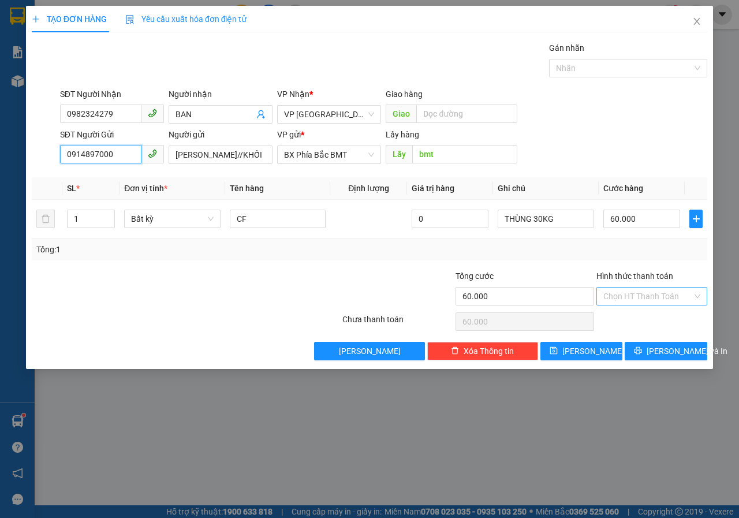
type input "0914897000"
click at [643, 297] on input "Hình thức thanh toán" at bounding box center [647, 296] width 89 height 17
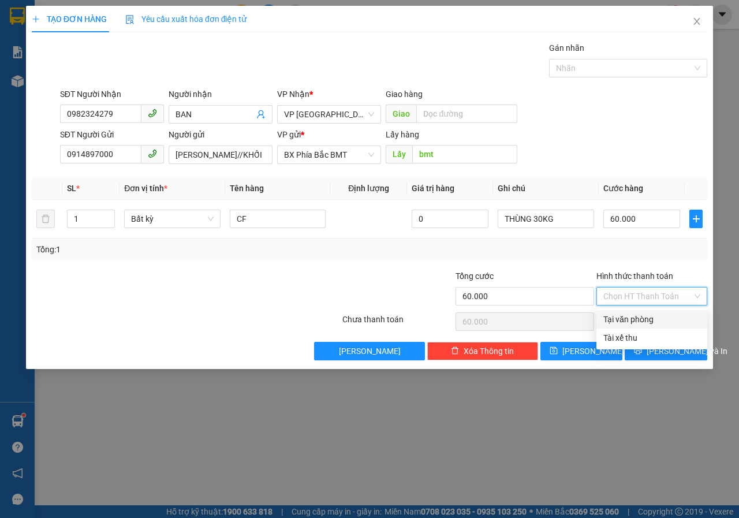
click at [629, 319] on div "Tại văn phòng" at bounding box center [651, 319] width 97 height 13
type input "0"
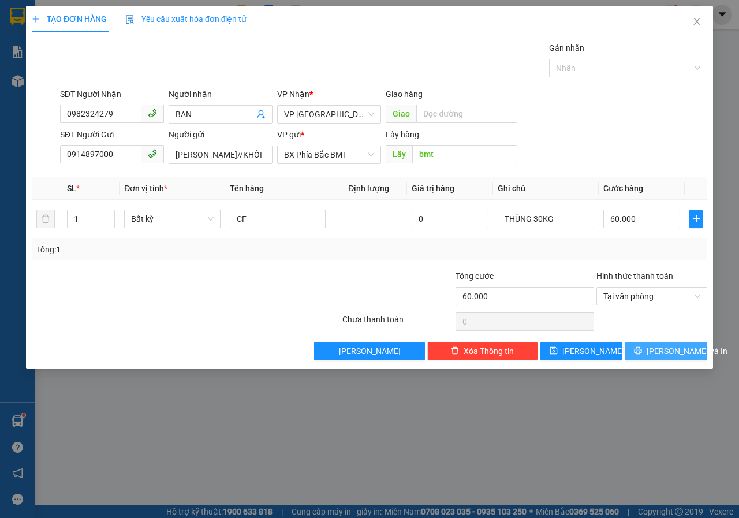
click at [649, 344] on button "[PERSON_NAME] và In" at bounding box center [666, 351] width 83 height 18
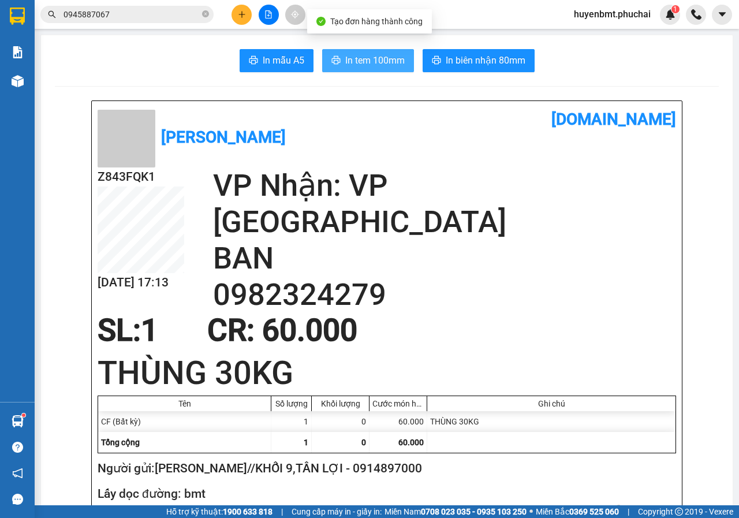
click at [385, 62] on span "In tem 100mm" at bounding box center [374, 60] width 59 height 14
click at [242, 21] on button at bounding box center [242, 15] width 20 height 20
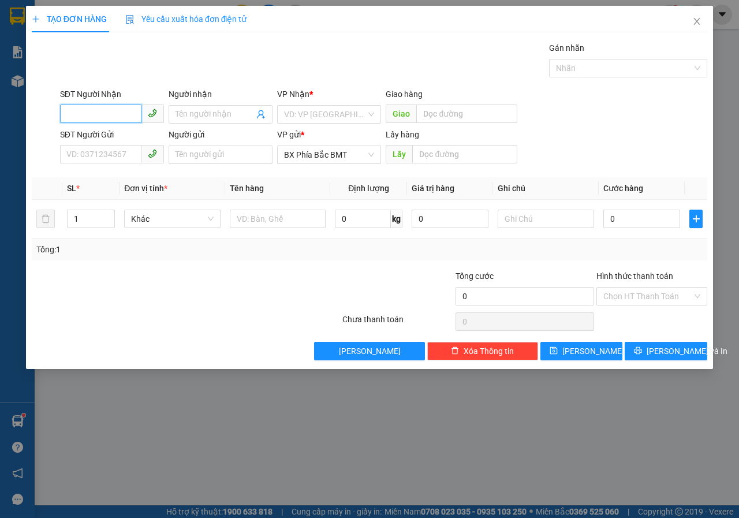
click at [120, 118] on input "SĐT Người Nhận" at bounding box center [100, 114] width 81 height 18
click at [111, 132] on div "0979266626 - KY AUTO" at bounding box center [124, 137] width 114 height 13
type input "0979266626"
type input "KY AUTO"
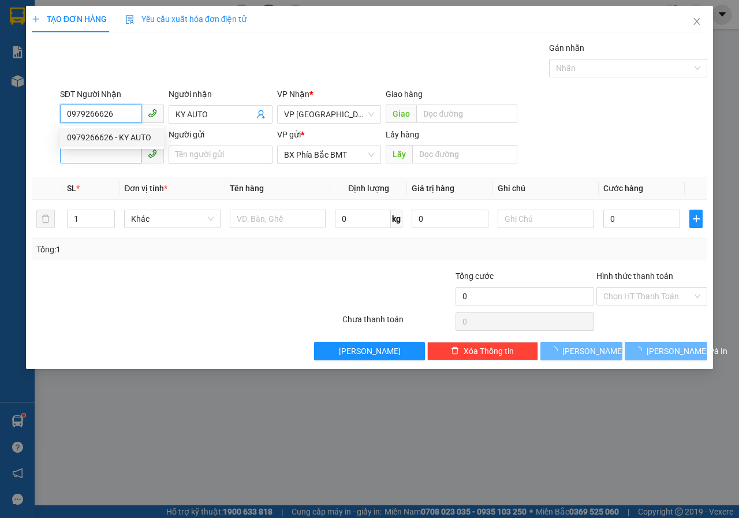
type input "50.000"
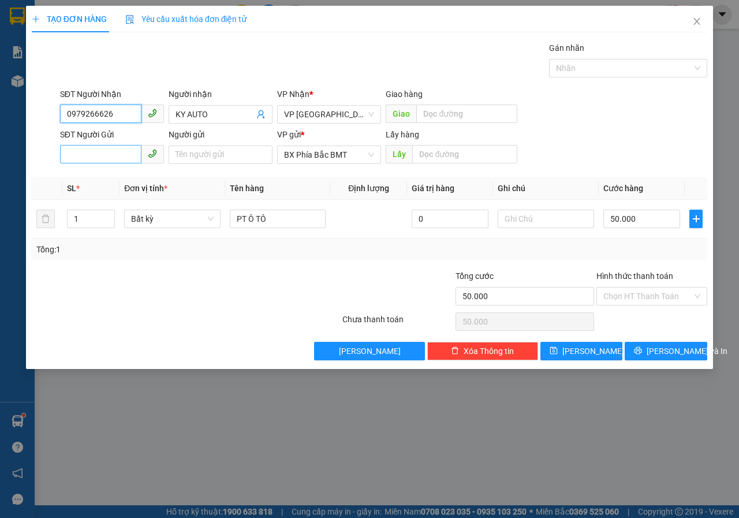
type input "0979266626"
click at [92, 159] on input "SĐT Người Gửi" at bounding box center [100, 154] width 81 height 18
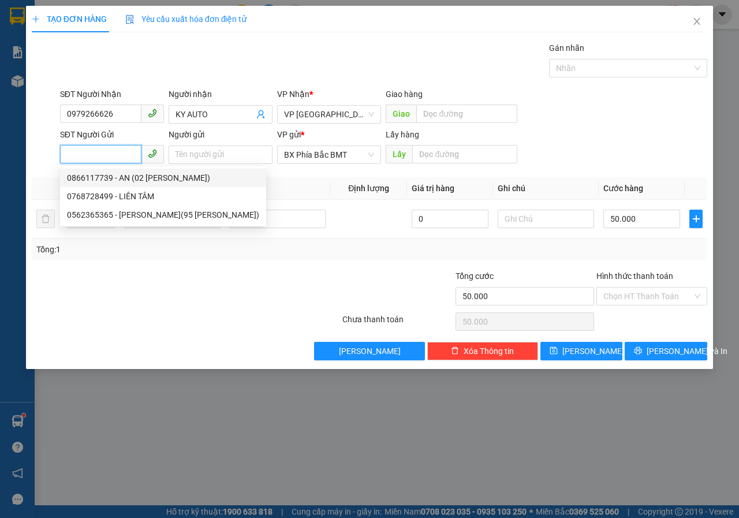
click at [129, 179] on div "0866117739 - AN (02 [PERSON_NAME])" at bounding box center [163, 178] width 192 height 13
type input "0866117739"
type input "AN (02 [PERSON_NAME])"
type input "BMT"
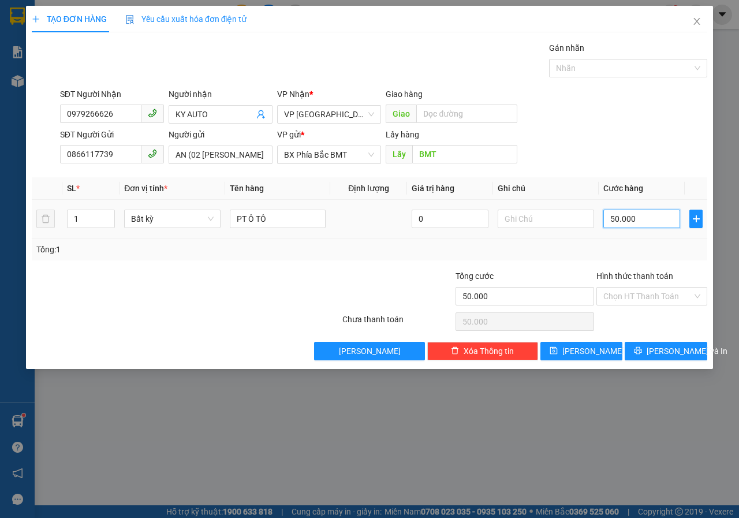
click at [658, 220] on input "50.000" at bounding box center [641, 219] width 77 height 18
type input "7"
type input "70"
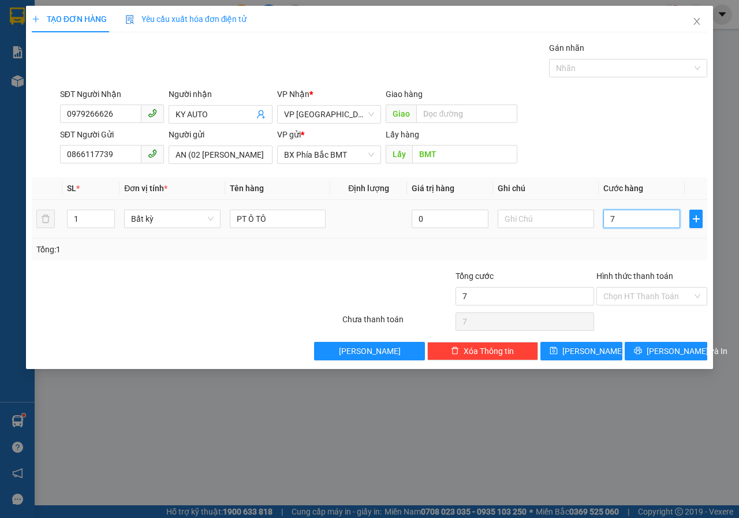
type input "70"
type input "700"
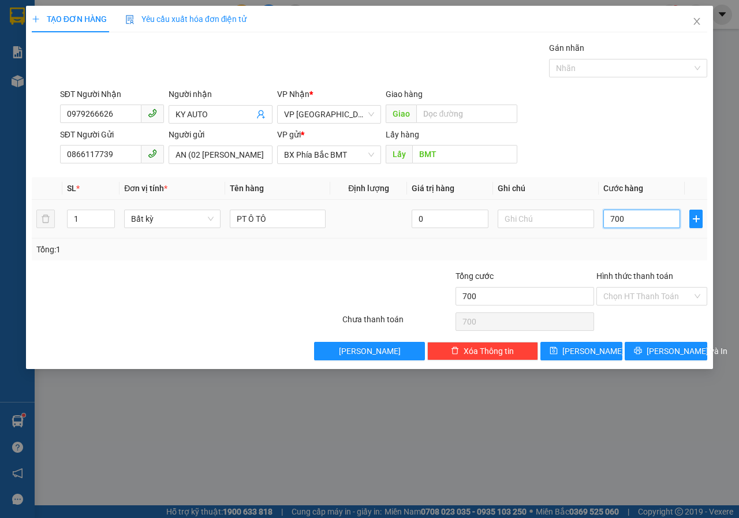
type input "7.000"
type input "70.000"
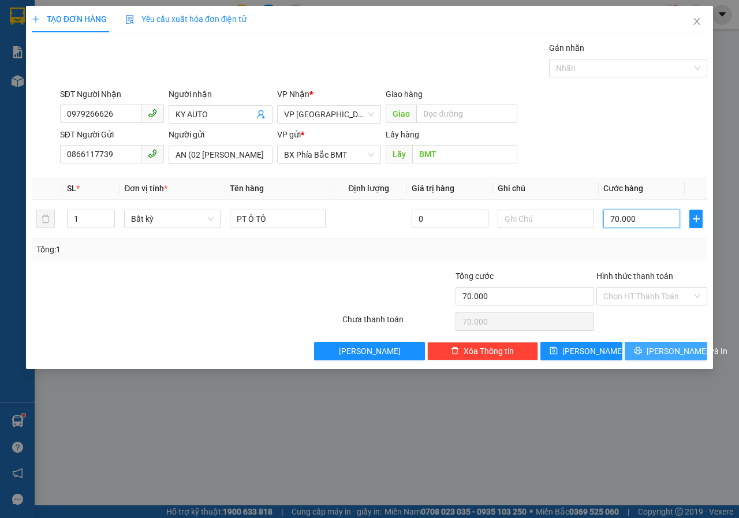
type input "70.000"
click at [647, 356] on button "[PERSON_NAME] và In" at bounding box center [666, 351] width 83 height 18
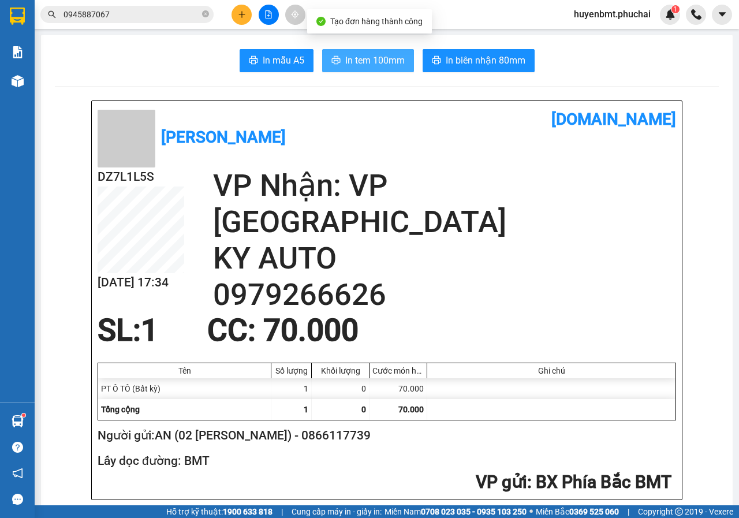
click at [345, 67] on span "In tem 100mm" at bounding box center [374, 60] width 59 height 14
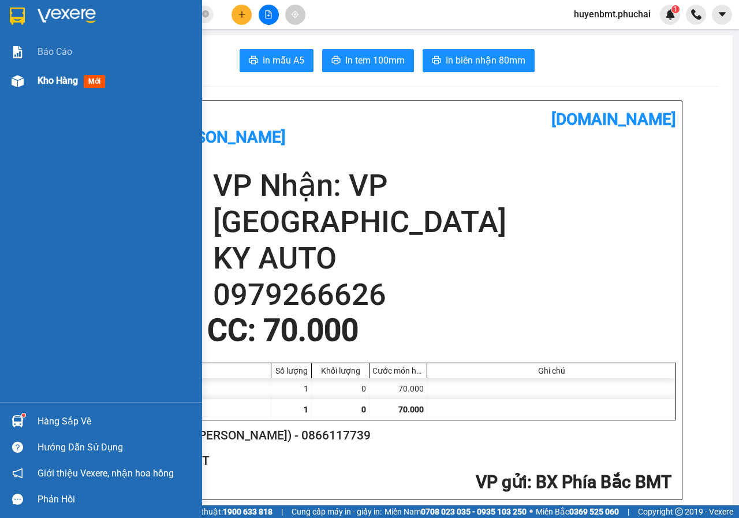
click at [39, 80] on span "Kho hàng" at bounding box center [58, 80] width 40 height 11
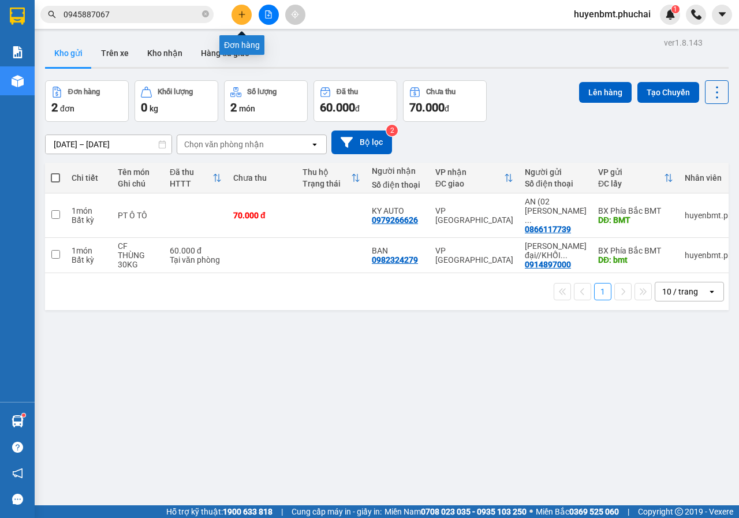
click at [241, 8] on button at bounding box center [242, 15] width 20 height 20
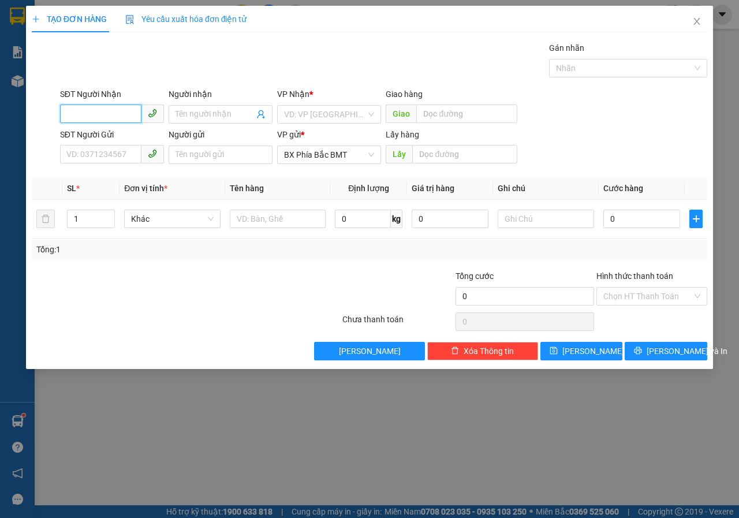
click at [98, 111] on input "SĐT Người Nhận" at bounding box center [100, 114] width 81 height 18
type input "0982561804"
click at [192, 117] on input "Người nhận" at bounding box center [215, 114] width 79 height 13
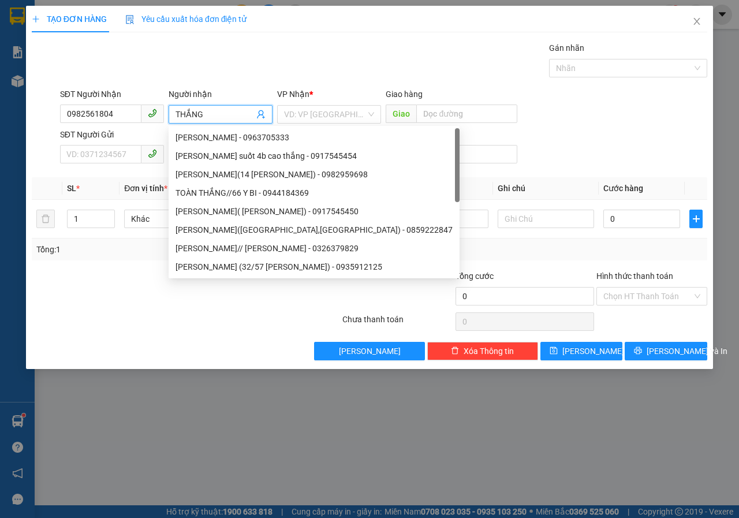
type input "THẮNG"
click at [330, 124] on div "VP Nhận * VD: VP [GEOGRAPHIC_DATA]" at bounding box center [329, 108] width 104 height 40
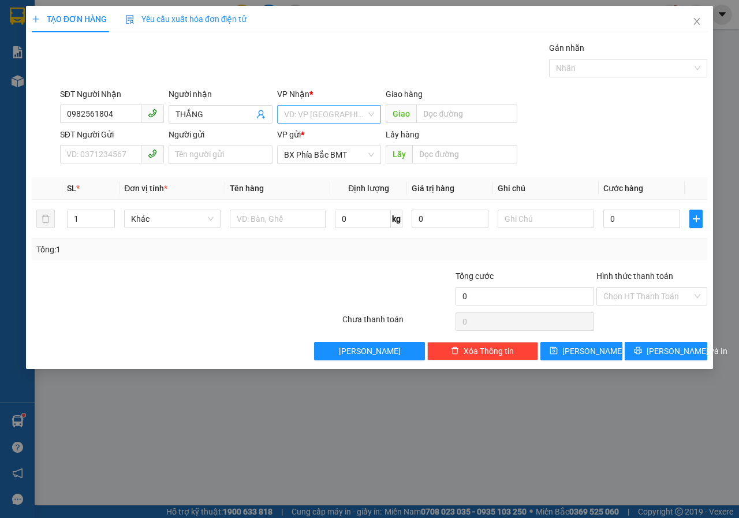
click at [319, 115] on input "search" at bounding box center [325, 114] width 82 height 17
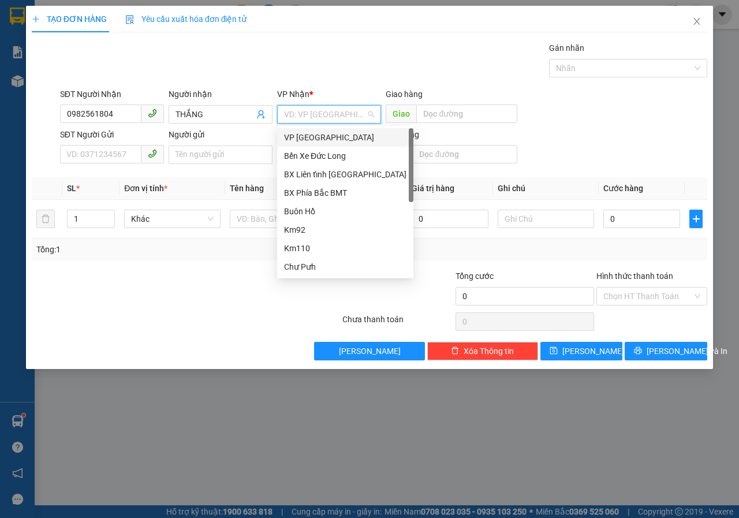
click at [311, 141] on div "VP [GEOGRAPHIC_DATA]" at bounding box center [345, 137] width 122 height 13
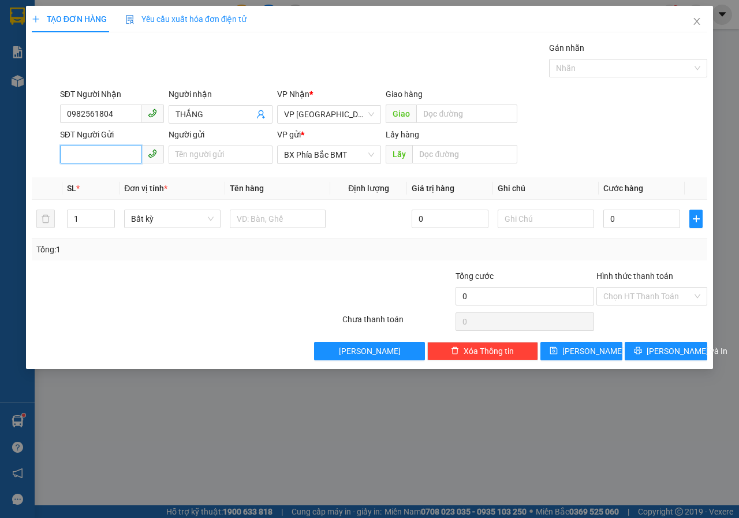
click at [99, 162] on input "SĐT Người Gửi" at bounding box center [100, 154] width 81 height 18
click at [105, 153] on input "0348244" at bounding box center [100, 154] width 81 height 18
type input "0348244133"
click at [204, 159] on input "Người gửi" at bounding box center [221, 155] width 104 height 18
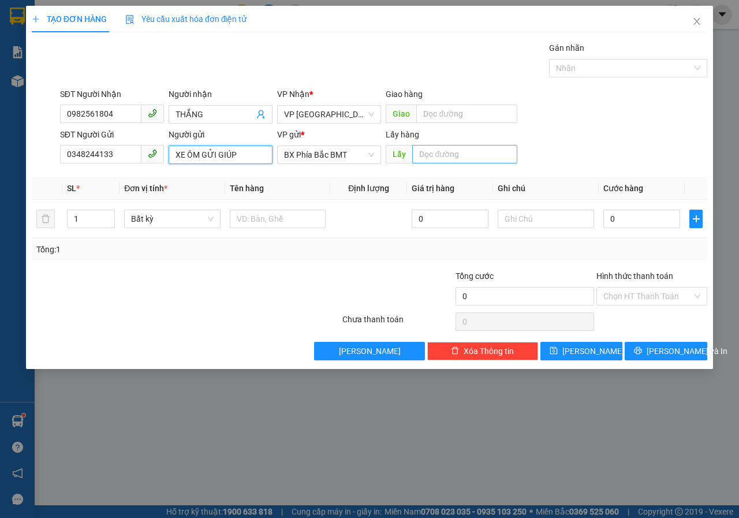
type input "XE ÔM GỬI GIÚP"
click at [437, 158] on input "text" at bounding box center [464, 154] width 105 height 18
type input "BMT"
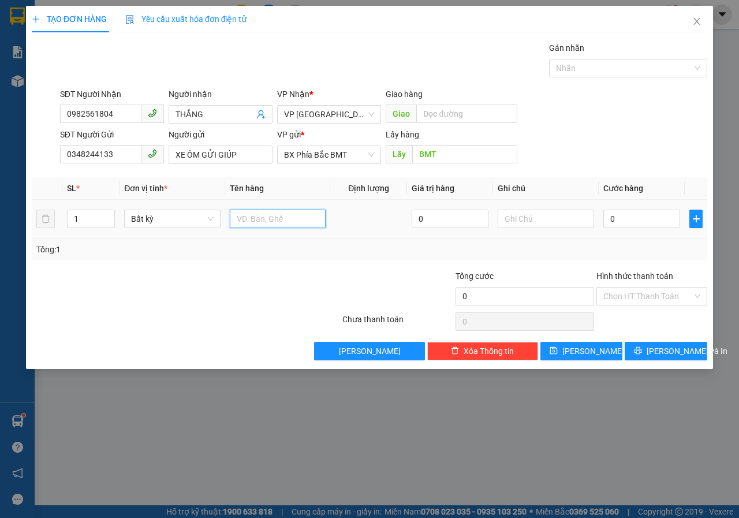
click at [288, 223] on input "text" at bounding box center [278, 219] width 96 height 18
click at [634, 222] on input "0" at bounding box center [641, 219] width 77 height 18
type input "5"
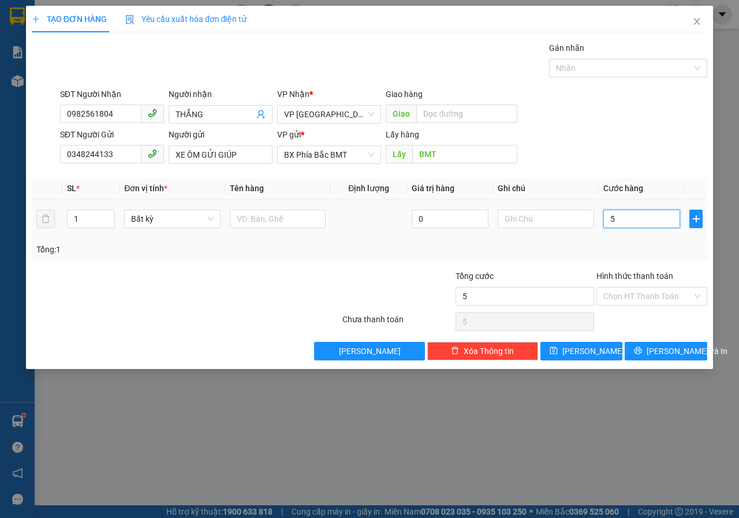
type input "50"
type input "500"
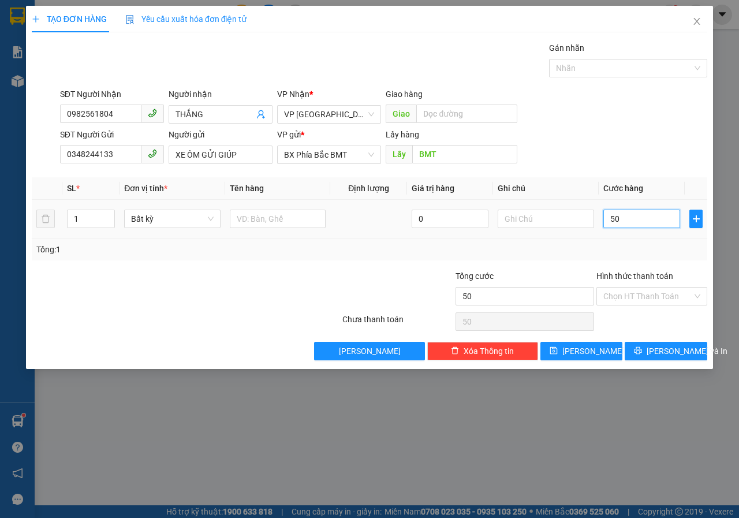
type input "500"
type input "5.000"
type input "50.000"
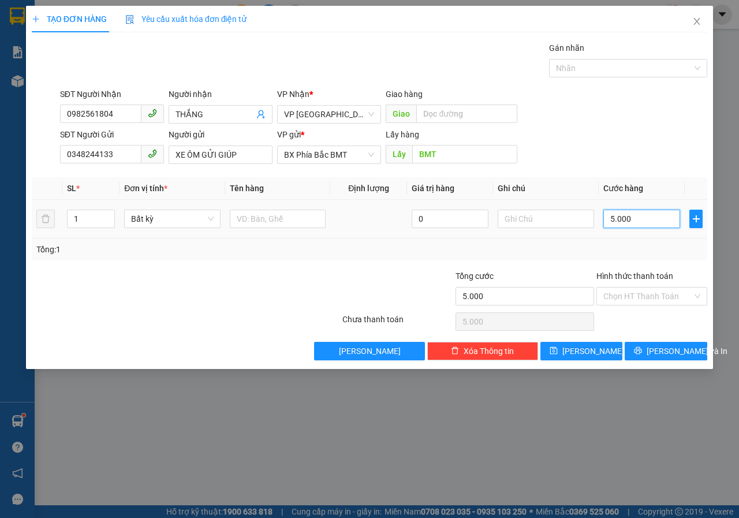
type input "50.000"
click at [666, 352] on span "[PERSON_NAME] và In" at bounding box center [687, 351] width 81 height 13
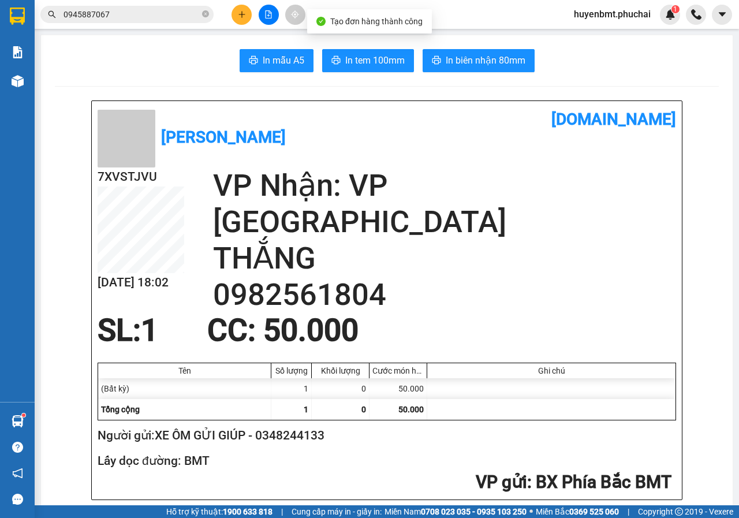
click at [143, 12] on input "0945887067" at bounding box center [132, 14] width 136 height 13
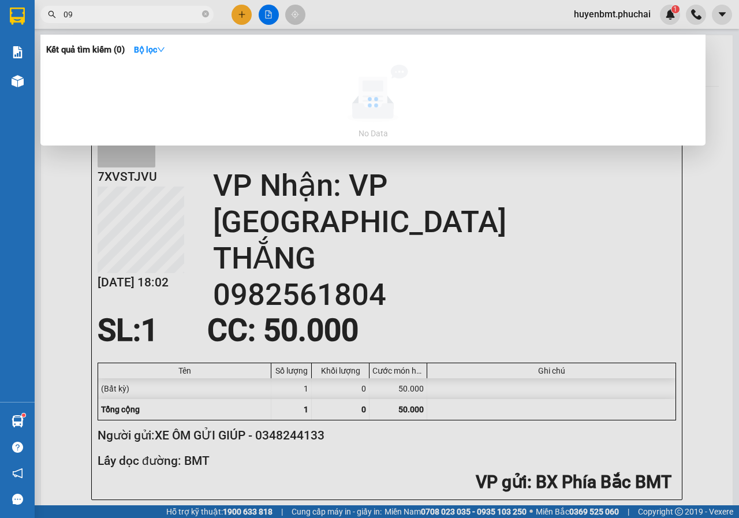
type input "0"
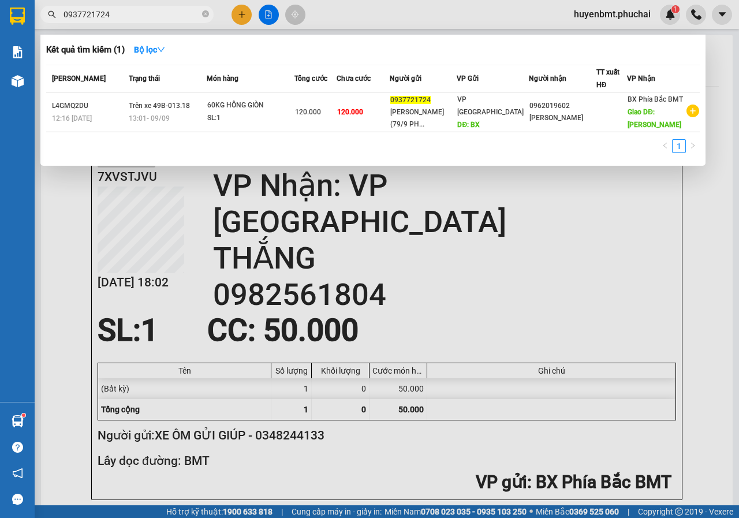
type input "0937721724"
drag, startPoint x: 411, startPoint y: 311, endPoint x: 302, endPoint y: 273, distance: 115.4
click at [411, 311] on div at bounding box center [369, 259] width 739 height 518
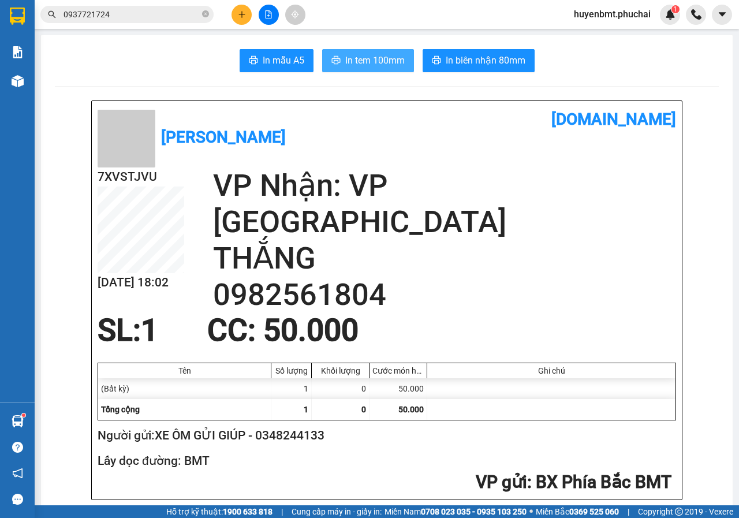
click at [359, 64] on span "In tem 100mm" at bounding box center [374, 60] width 59 height 14
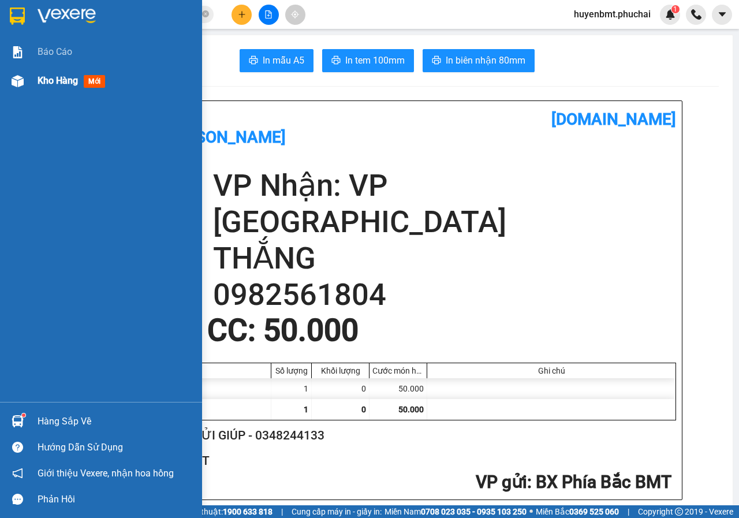
click at [23, 87] on img at bounding box center [18, 81] width 12 height 12
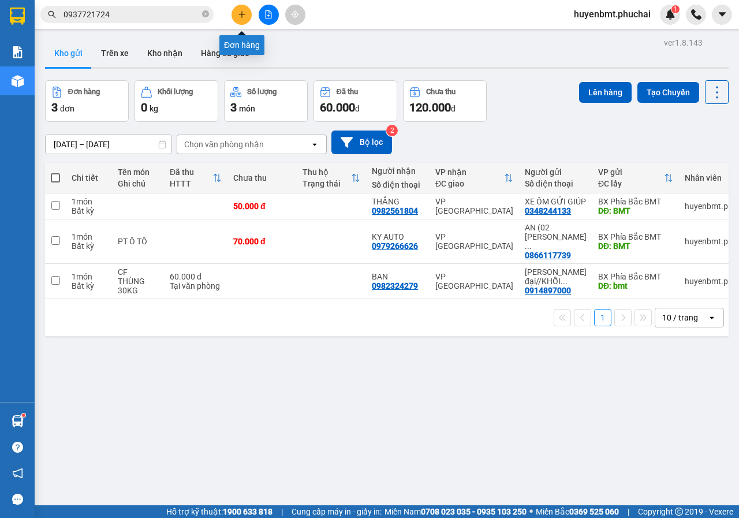
click at [249, 17] on button at bounding box center [242, 15] width 20 height 20
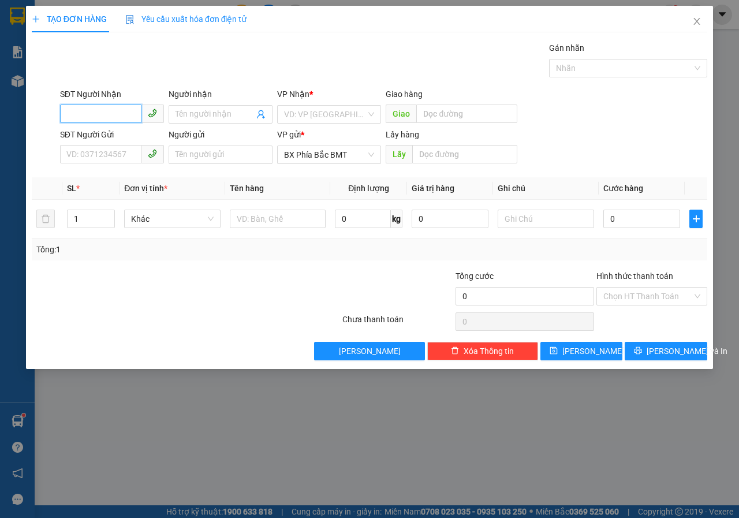
click at [102, 116] on input "SĐT Người Nhận" at bounding box center [100, 114] width 81 height 18
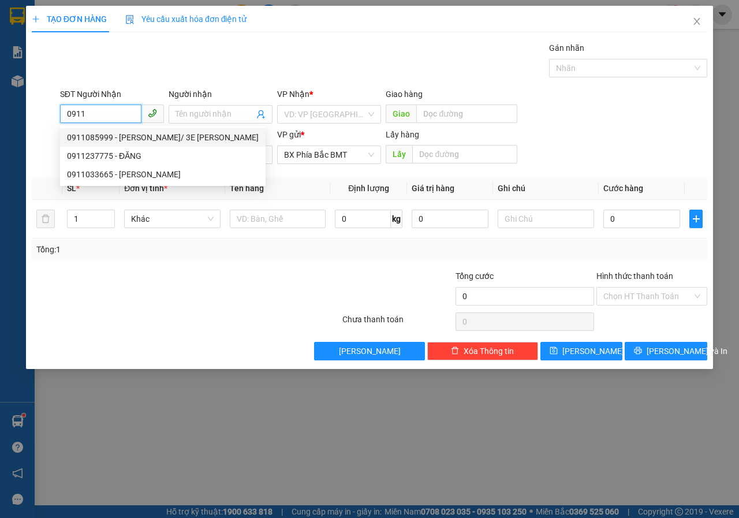
click at [106, 139] on div "0911085999 - [PERSON_NAME]/ 3E [PERSON_NAME]" at bounding box center [163, 137] width 192 height 13
type input "0911085999"
type input "[PERSON_NAME]/ 3E [PERSON_NAME]"
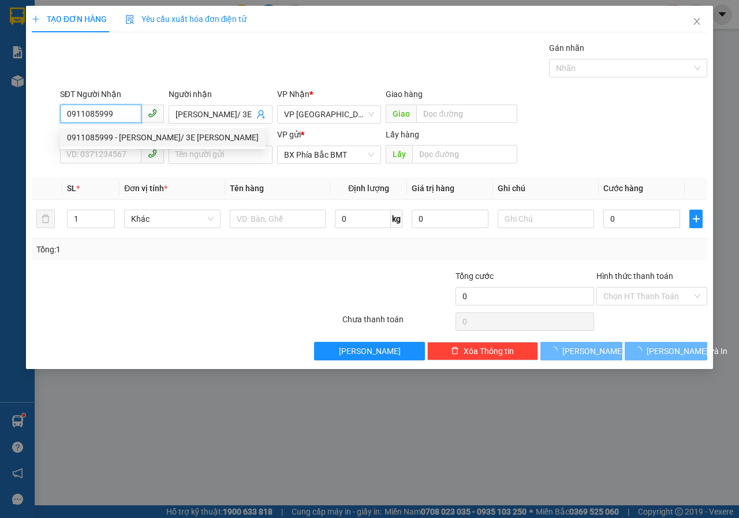
type input "470.000"
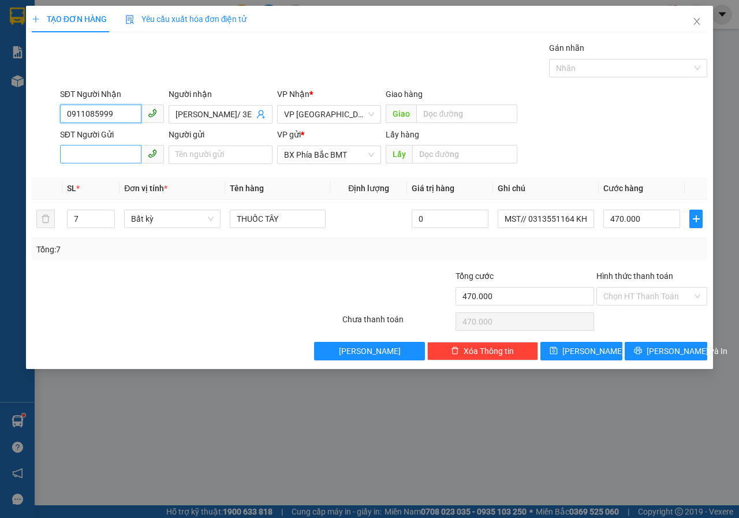
type input "0911085999"
click at [95, 154] on input "SĐT Người Gửi" at bounding box center [100, 154] width 81 height 18
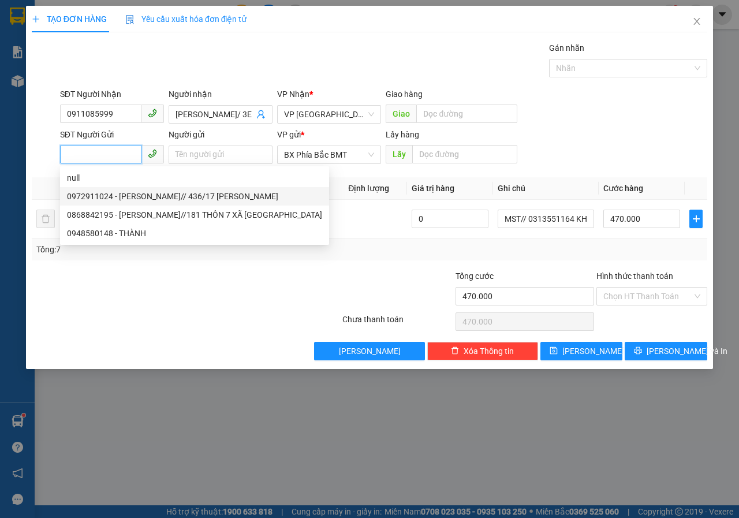
click at [146, 192] on div "0972911024 - [PERSON_NAME]// 436/17 [PERSON_NAME]" at bounding box center [194, 196] width 255 height 13
type input "0972911024"
type input "[PERSON_NAME]// 436/17 [PERSON_NAME]"
type input "BMT"
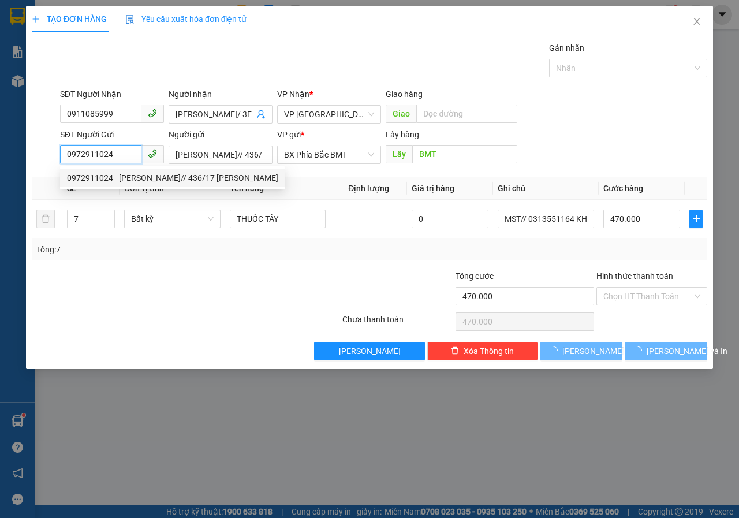
type input "210.000"
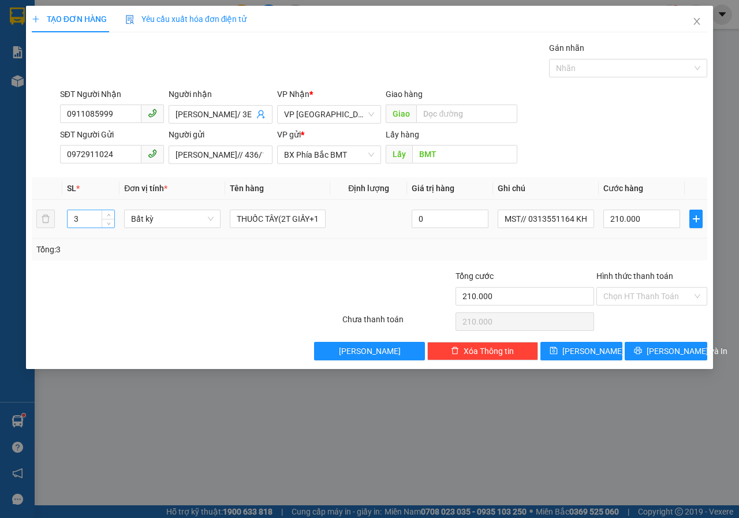
click at [90, 218] on input "3" at bounding box center [91, 218] width 47 height 17
type input "5"
click at [657, 213] on input "210.000" at bounding box center [641, 219] width 77 height 18
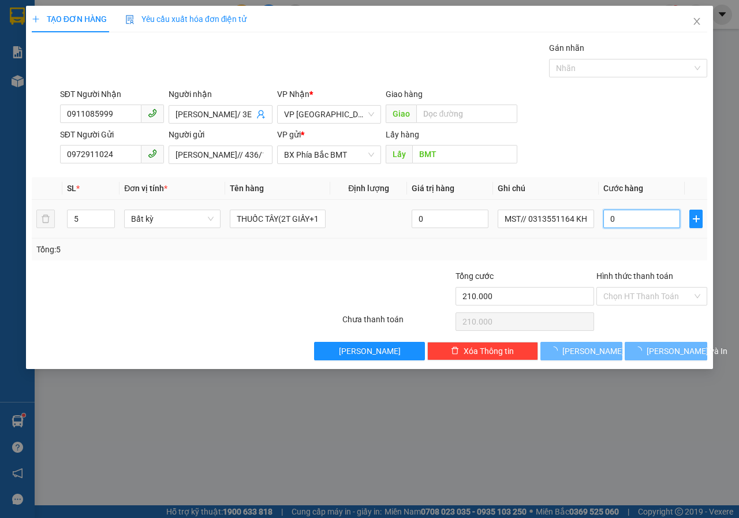
type input "03"
type input "35"
type input "035"
type input "350"
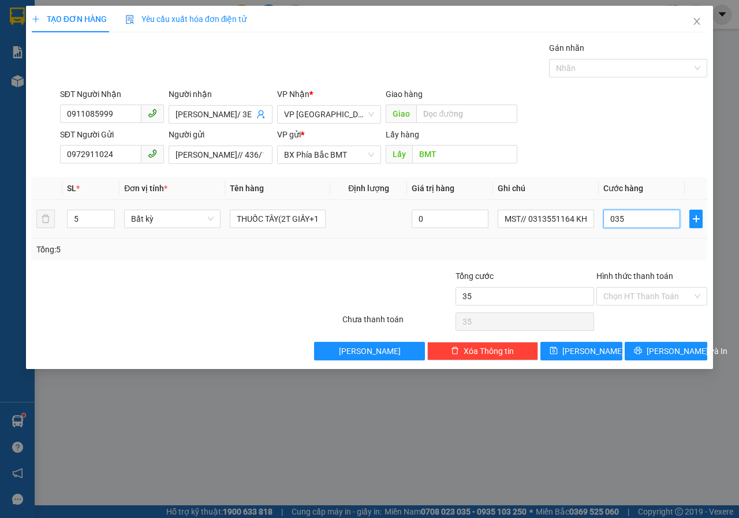
type input "350"
type input "0.350"
drag, startPoint x: 644, startPoint y: 219, endPoint x: 580, endPoint y: 257, distance: 75.1
click at [580, 257] on div "SL * Đơn vị tính * Tên hàng Định lượng Giá trị hàng Ghi chú Cước hàng 5 Bất kỳ …" at bounding box center [370, 218] width 676 height 83
type input "3"
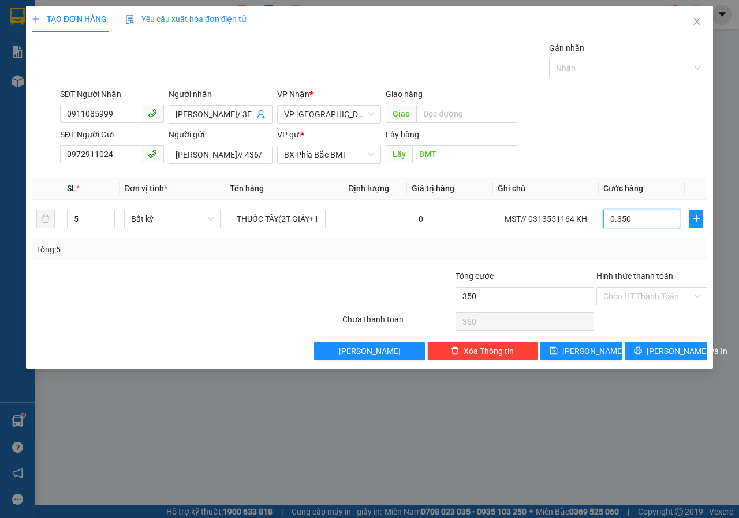
type input "3"
type input "35"
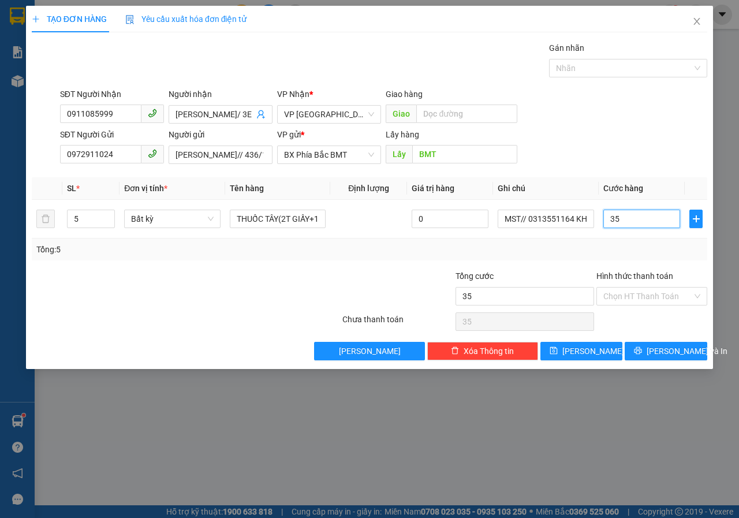
type input "350"
type input "3.500"
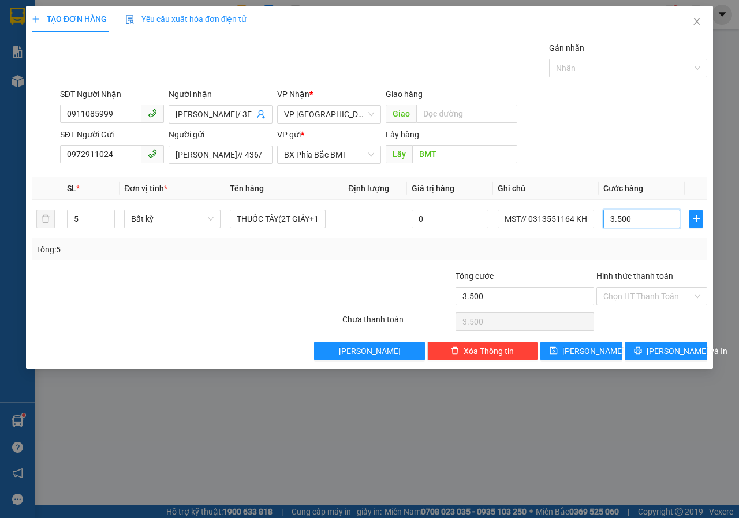
type input "35.000"
type input "350.000"
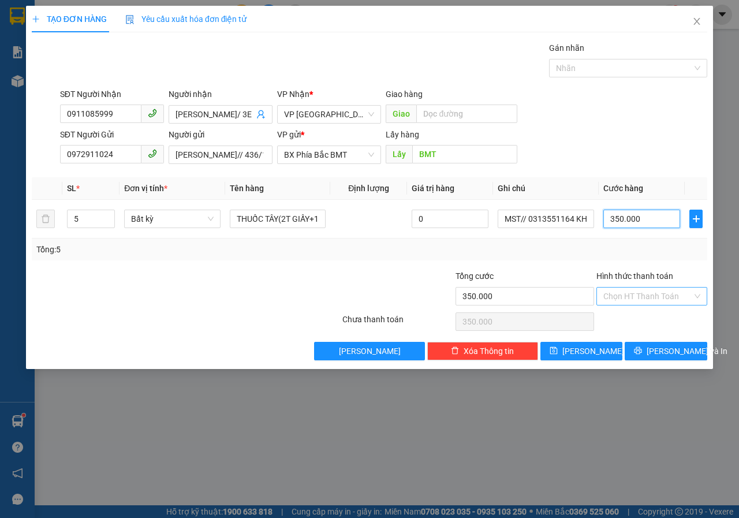
type input "350.000"
click at [629, 295] on input "Hình thức thanh toán" at bounding box center [647, 296] width 89 height 17
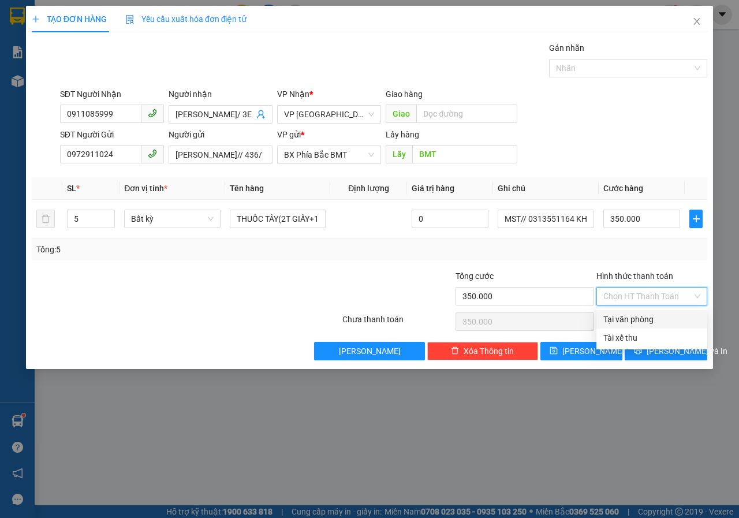
click at [644, 318] on div "Tại văn phòng" at bounding box center [651, 319] width 97 height 13
type input "0"
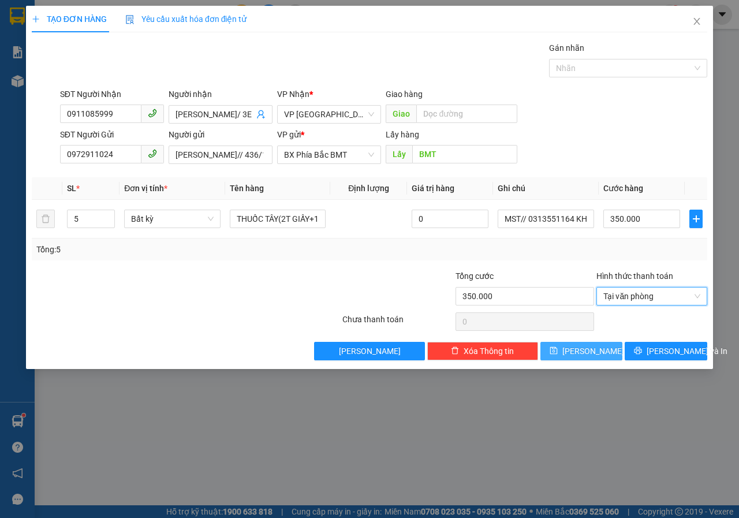
click at [558, 351] on icon "save" at bounding box center [554, 350] width 8 height 8
type input "0"
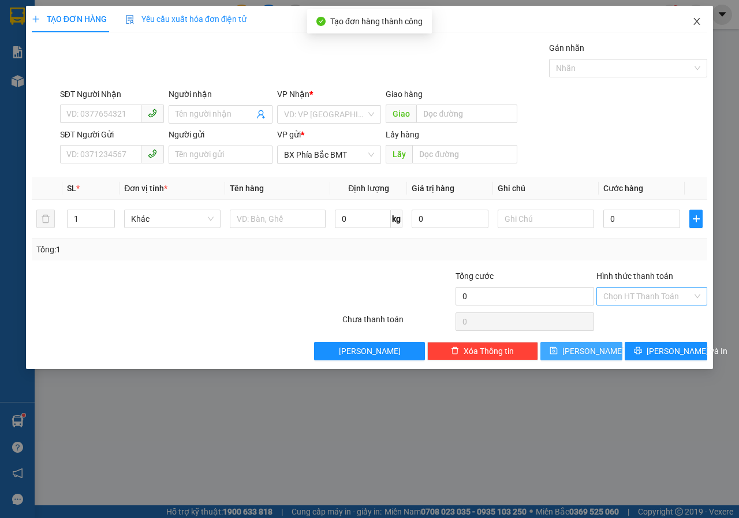
click at [694, 24] on icon "close" at bounding box center [696, 21] width 9 height 9
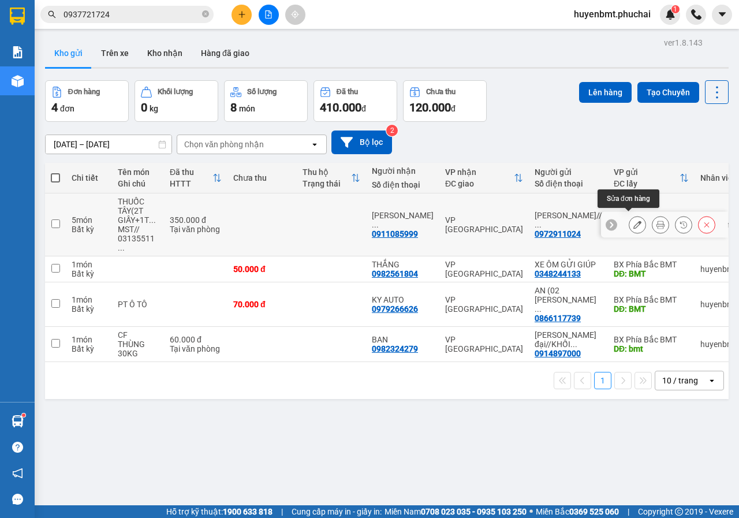
click at [629, 219] on button at bounding box center [637, 225] width 16 height 20
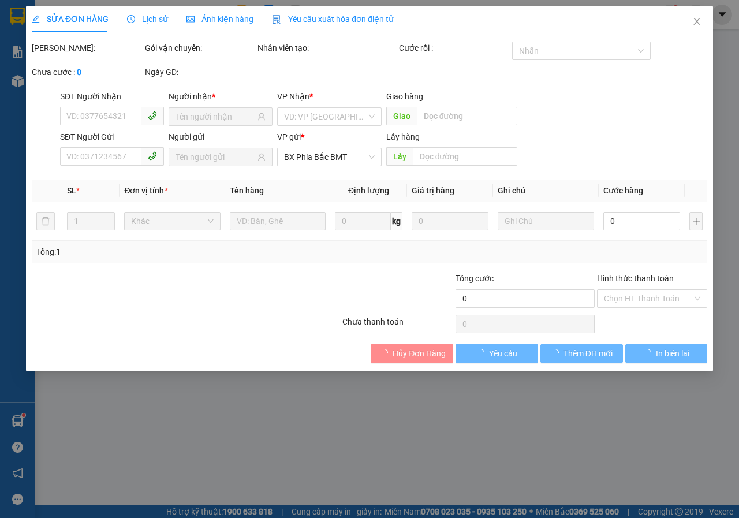
type input "0911085999"
type input "0972911024"
type input "BMT"
type input "350.000"
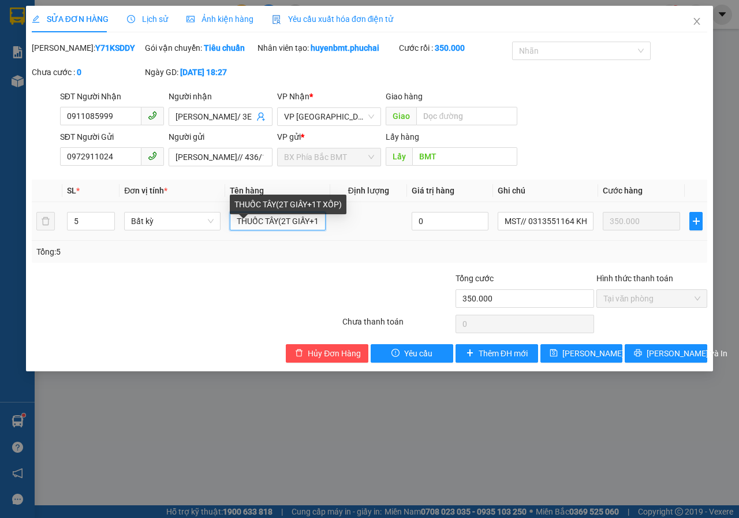
click at [319, 230] on input "THUỐC TÂY(2T GIẤY+1T XỐP)" at bounding box center [278, 221] width 96 height 18
click at [319, 230] on input "THUỐC TÂY(2T T XỐP)" at bounding box center [278, 221] width 96 height 18
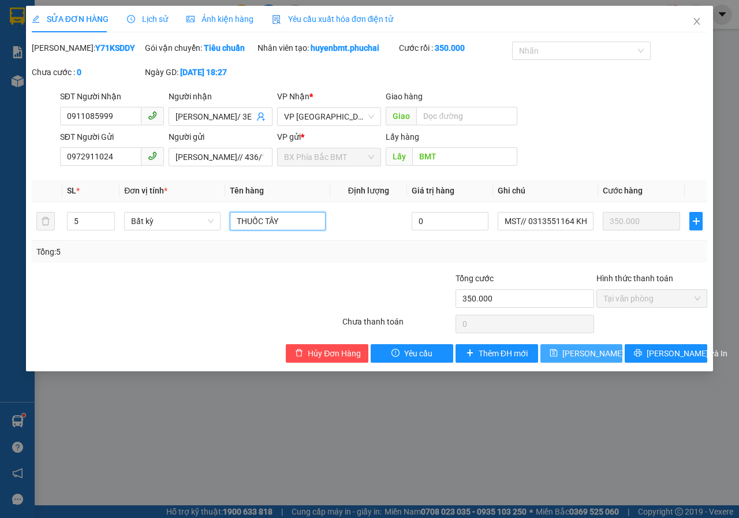
type input "THUỐC TÂY"
click at [565, 360] on span "[PERSON_NAME] thay đổi" at bounding box center [608, 353] width 92 height 13
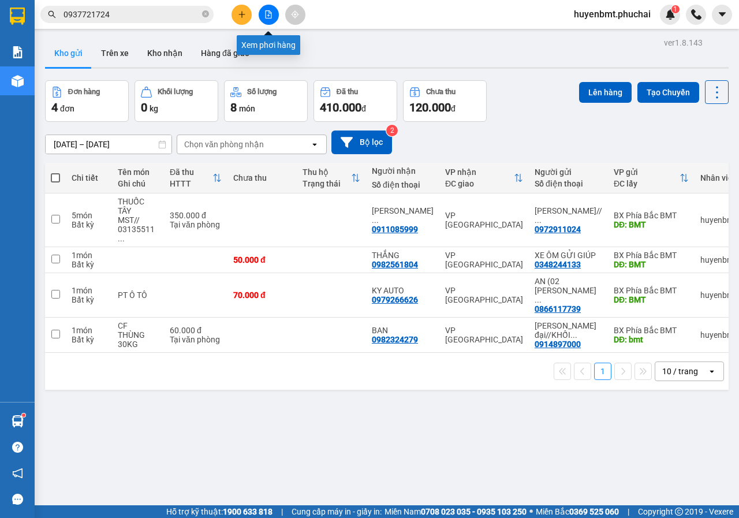
click at [259, 14] on button at bounding box center [269, 15] width 20 height 20
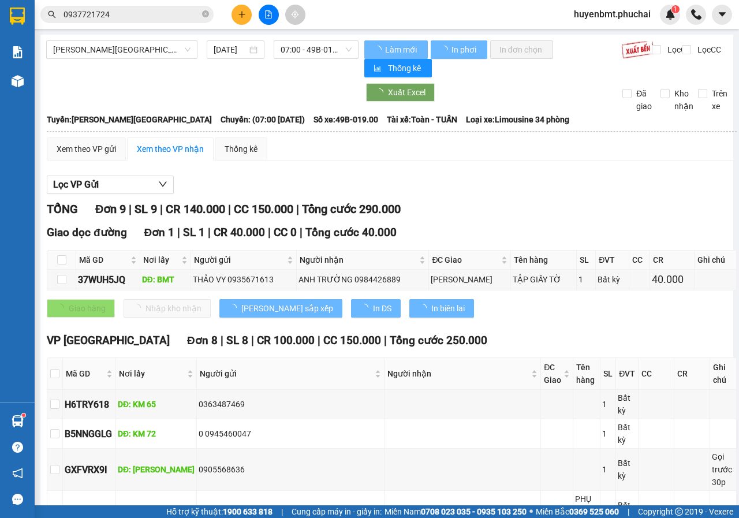
click at [125, 59] on div "[PERSON_NAME] - [GEOGRAPHIC_DATA] [DATE] 07:00 - 49B-019.00" at bounding box center [202, 58] width 312 height 37
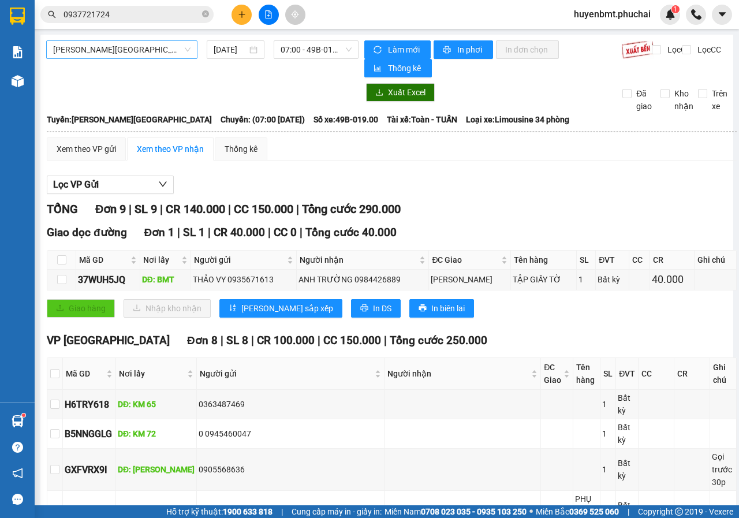
click at [112, 46] on span "[PERSON_NAME][GEOGRAPHIC_DATA]" at bounding box center [121, 49] width 137 height 17
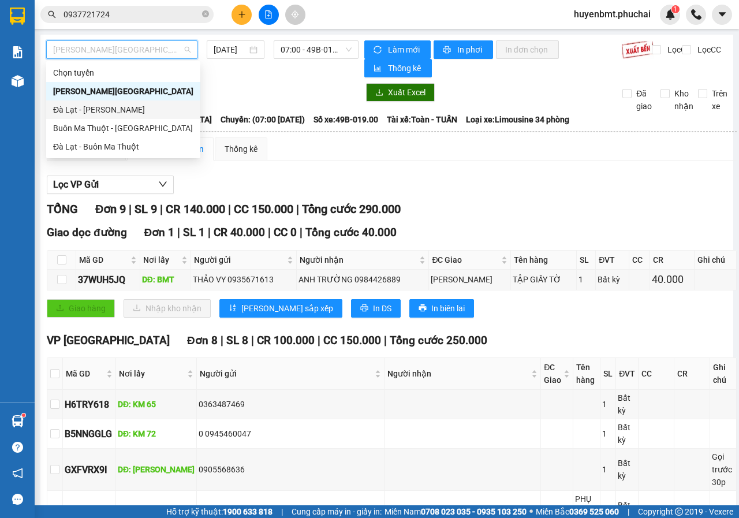
click at [90, 107] on div "Đà Lạt - [PERSON_NAME]" at bounding box center [123, 109] width 140 height 13
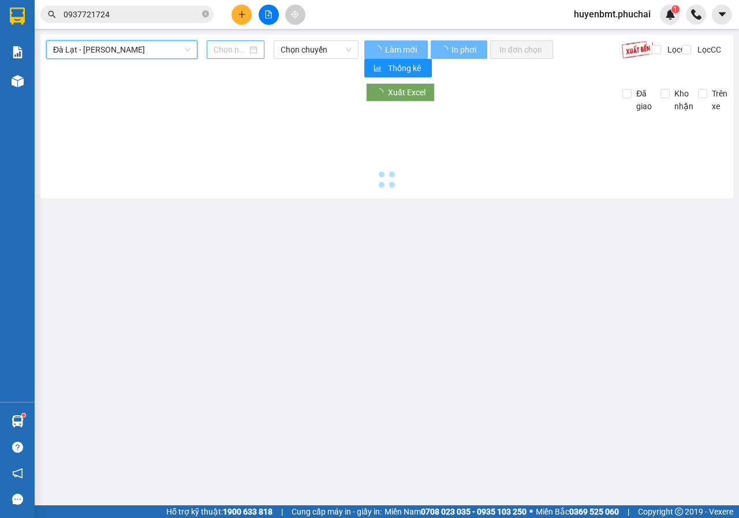
type input "[DATE]"
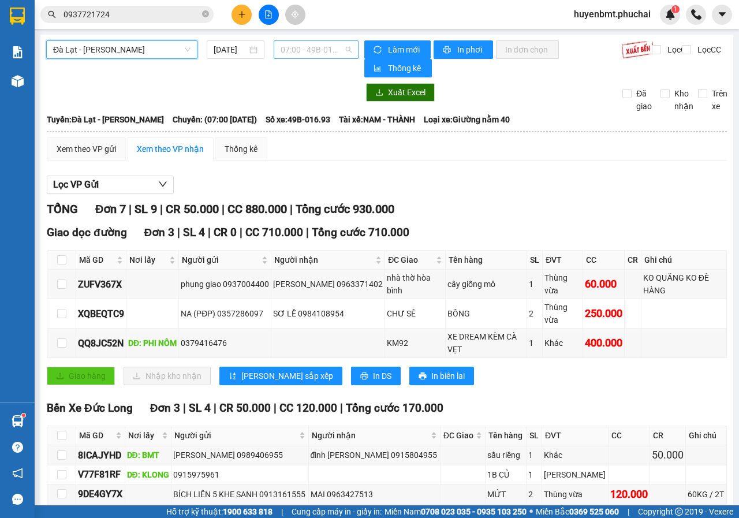
click at [299, 47] on span "07:00 - 49B-016.93" at bounding box center [316, 49] width 70 height 17
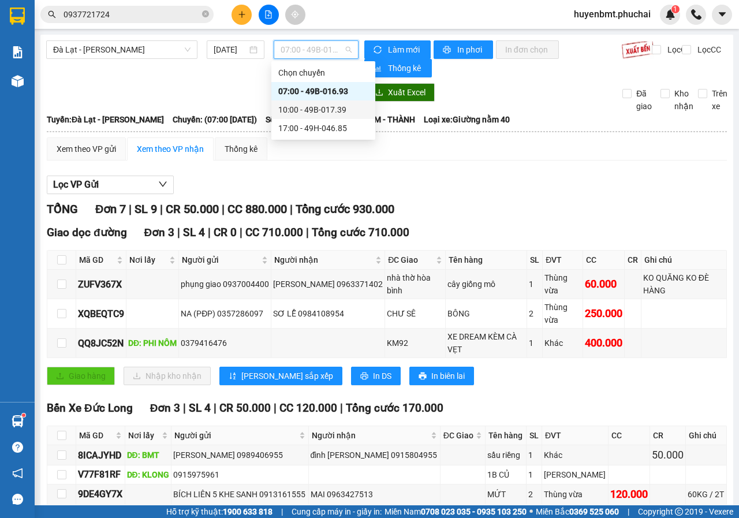
click at [601, 181] on div "Lọc VP Gửi" at bounding box center [387, 185] width 680 height 19
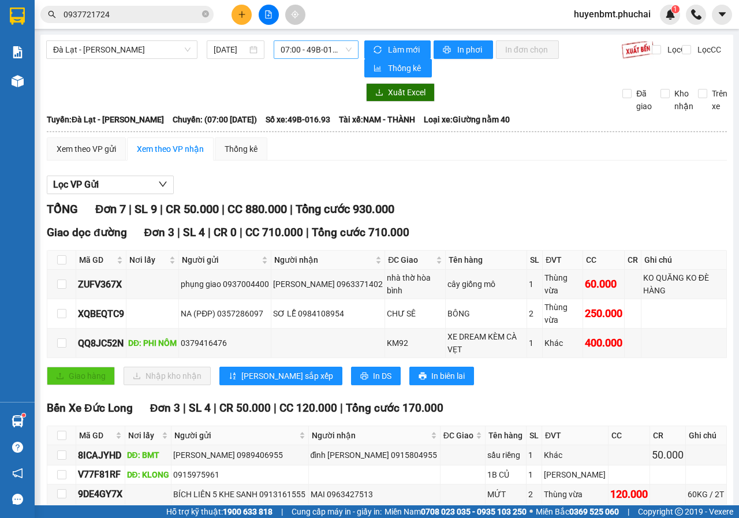
click at [296, 55] on span "07:00 - 49B-016.93" at bounding box center [316, 49] width 70 height 17
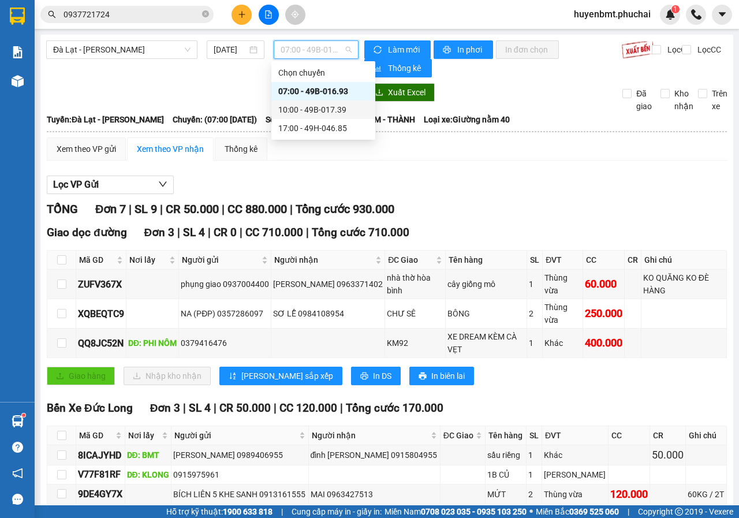
click at [312, 110] on div "10:00 - 49B-017.39" at bounding box center [323, 109] width 90 height 13
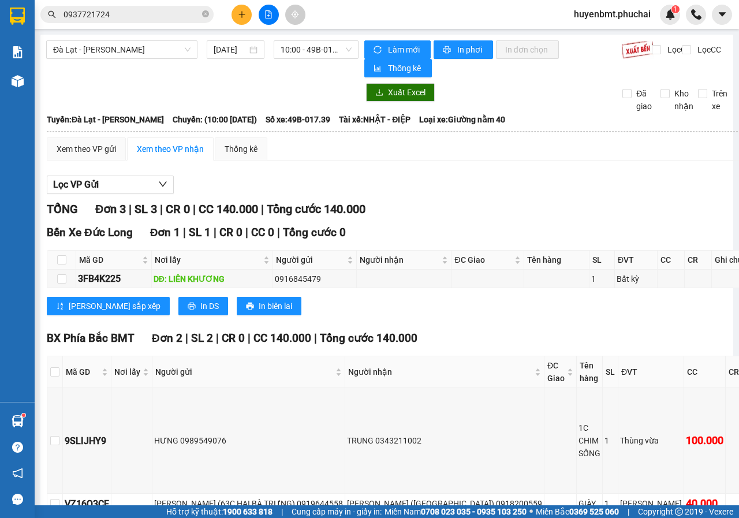
click at [448, 465] on div "BX Phía [GEOGRAPHIC_DATA] Đơn 2 | SL 2 | CR 0 | CC 140.000 | Tổng cước 140.000 …" at bounding box center [407, 440] width 720 height 220
